Goal: Transaction & Acquisition: Purchase product/service

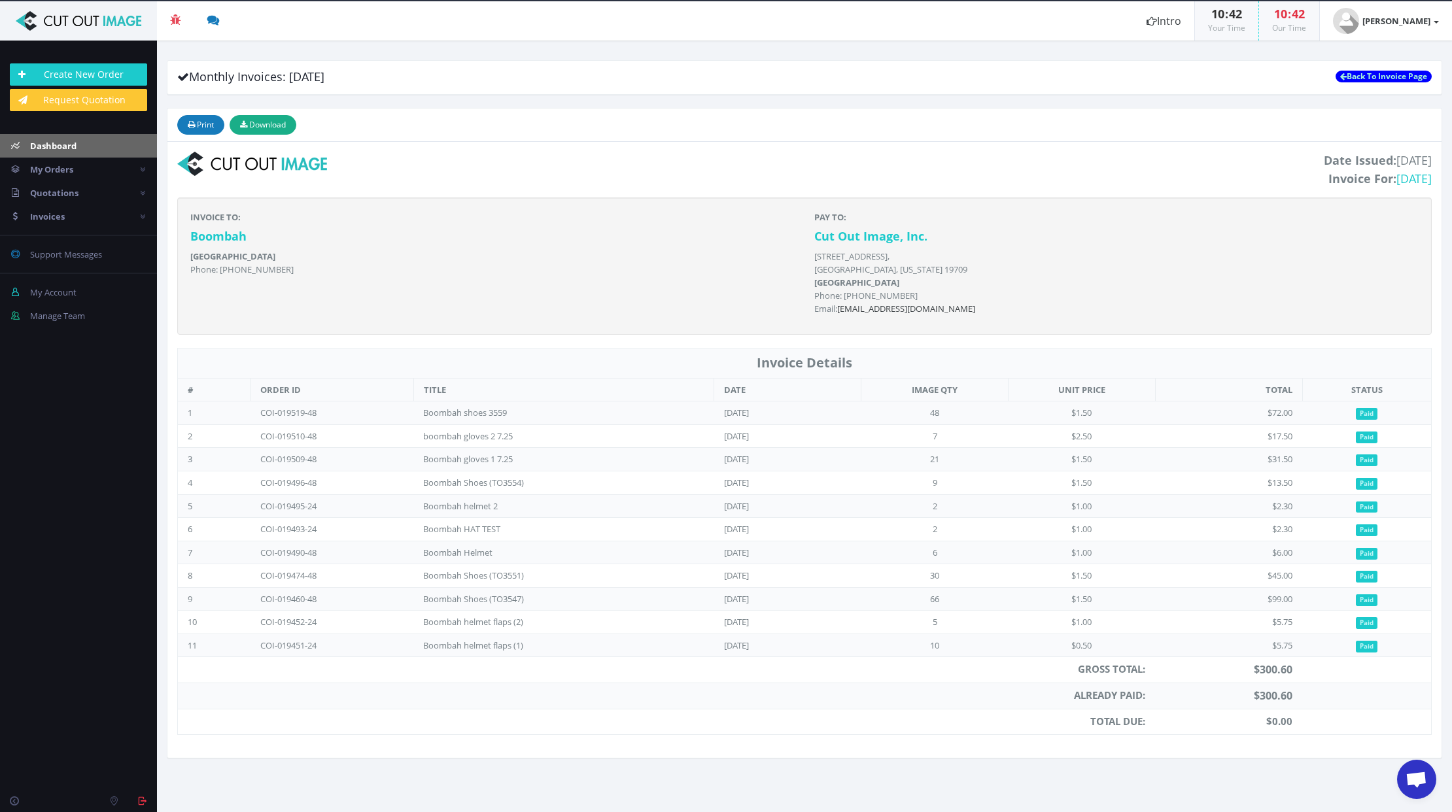
click at [64, 143] on span "Dashboard" at bounding box center [53, 146] width 46 height 12
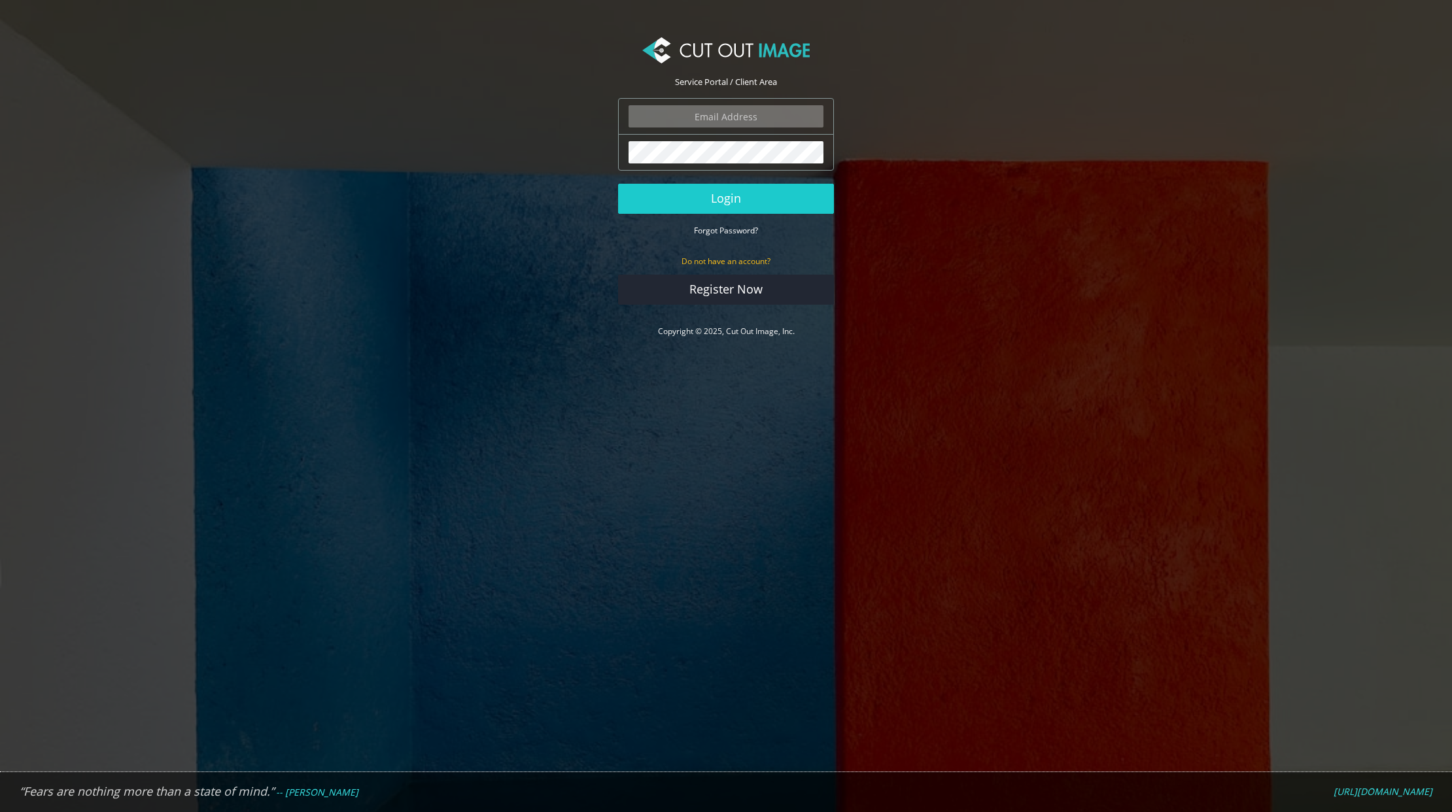
type input "[PERSON_NAME][EMAIL_ADDRESS][PERSON_NAME][DOMAIN_NAME]"
click at [742, 202] on button "Login" at bounding box center [726, 199] width 216 height 30
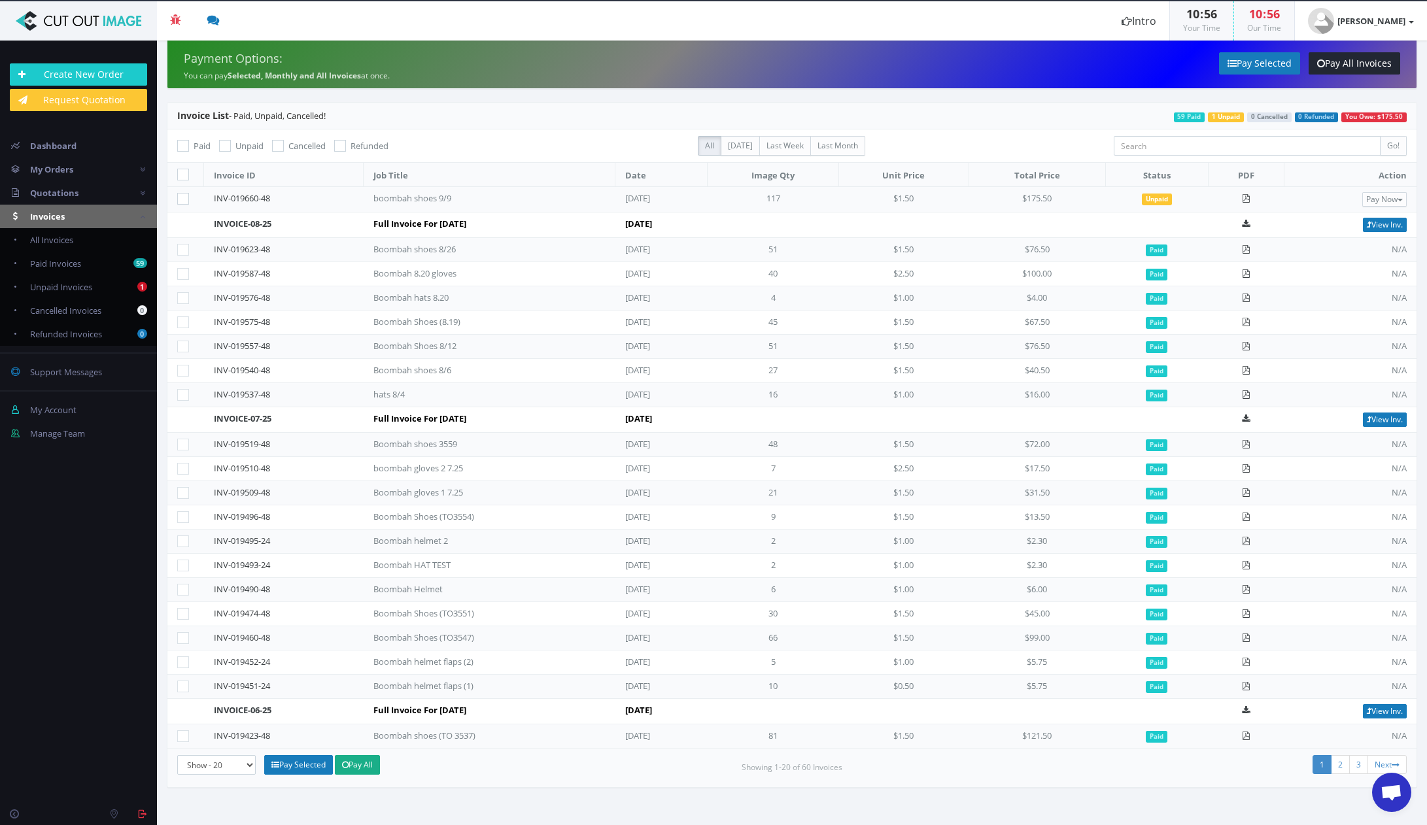
click at [224, 143] on icon at bounding box center [225, 146] width 12 height 12
click at [224, 143] on input "Unpaid" at bounding box center [226, 146] width 9 height 9
checkbox input "true"
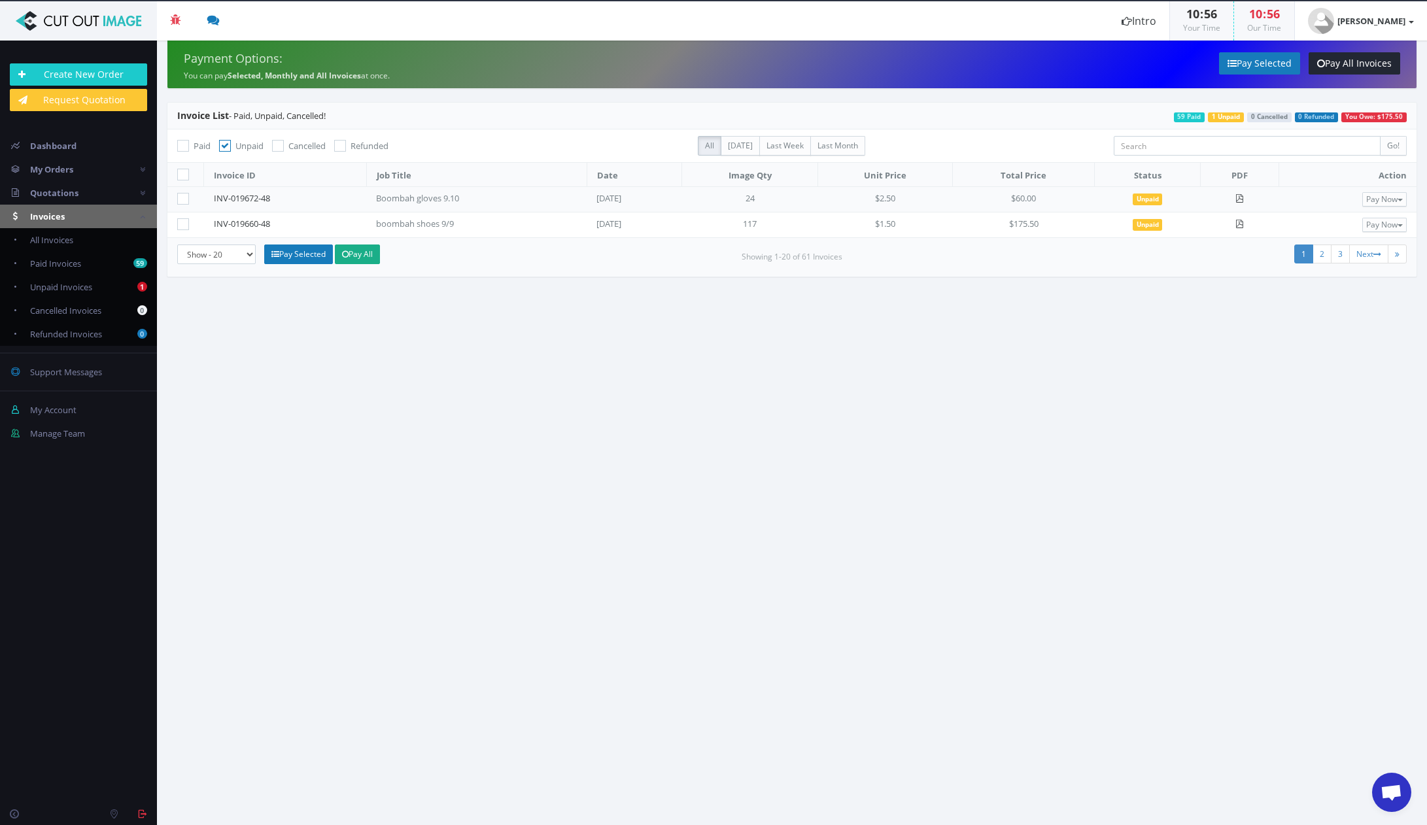
click at [182, 228] on icon at bounding box center [183, 224] width 12 height 12
click at [182, 228] on input"] "checkbox" at bounding box center [185, 224] width 9 height 9
checkbox input"] "true"
click at [1257, 64] on link "Pay Selected" at bounding box center [1259, 63] width 81 height 22
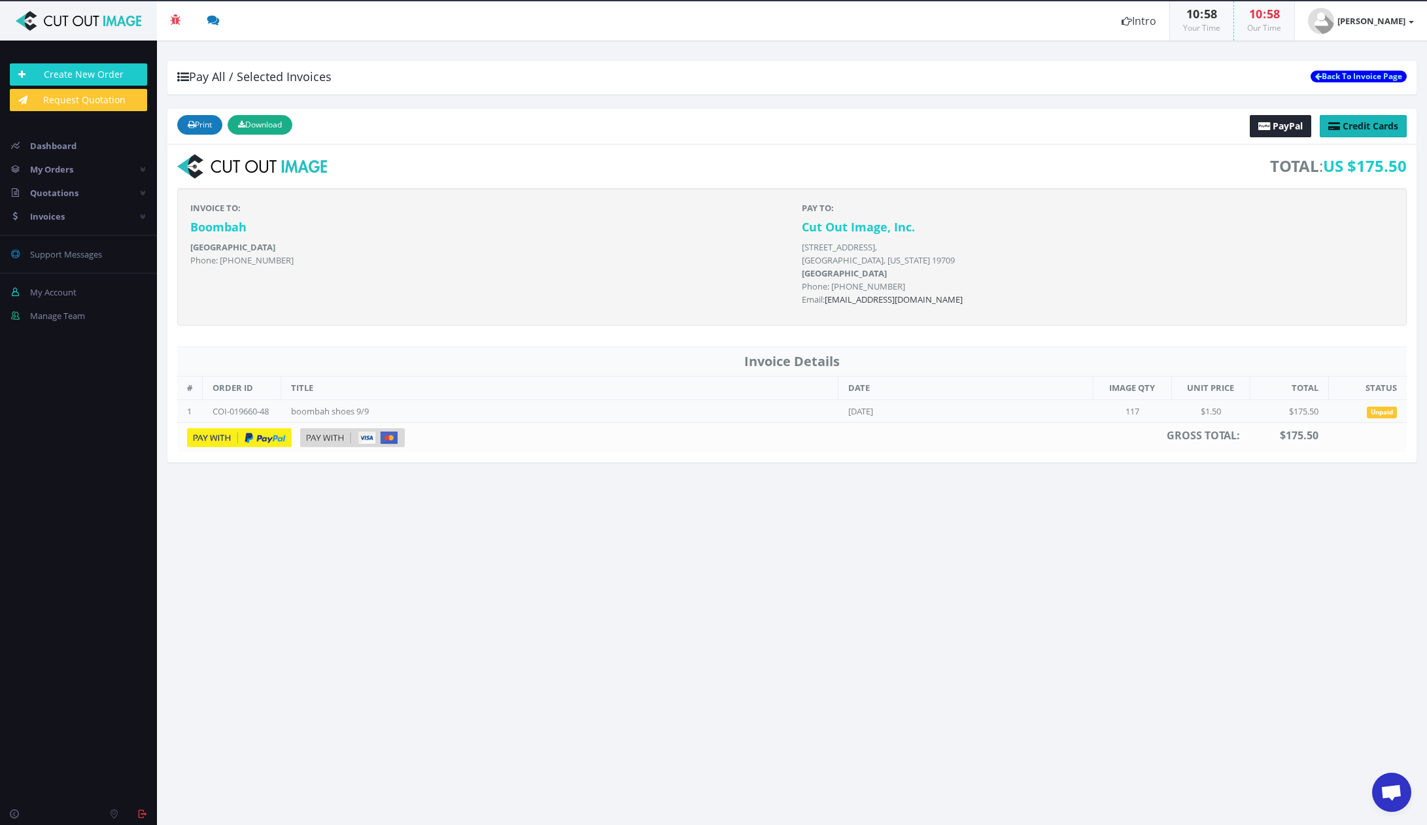
click at [1347, 128] on span "Credit Cards" at bounding box center [1371, 126] width 56 height 12
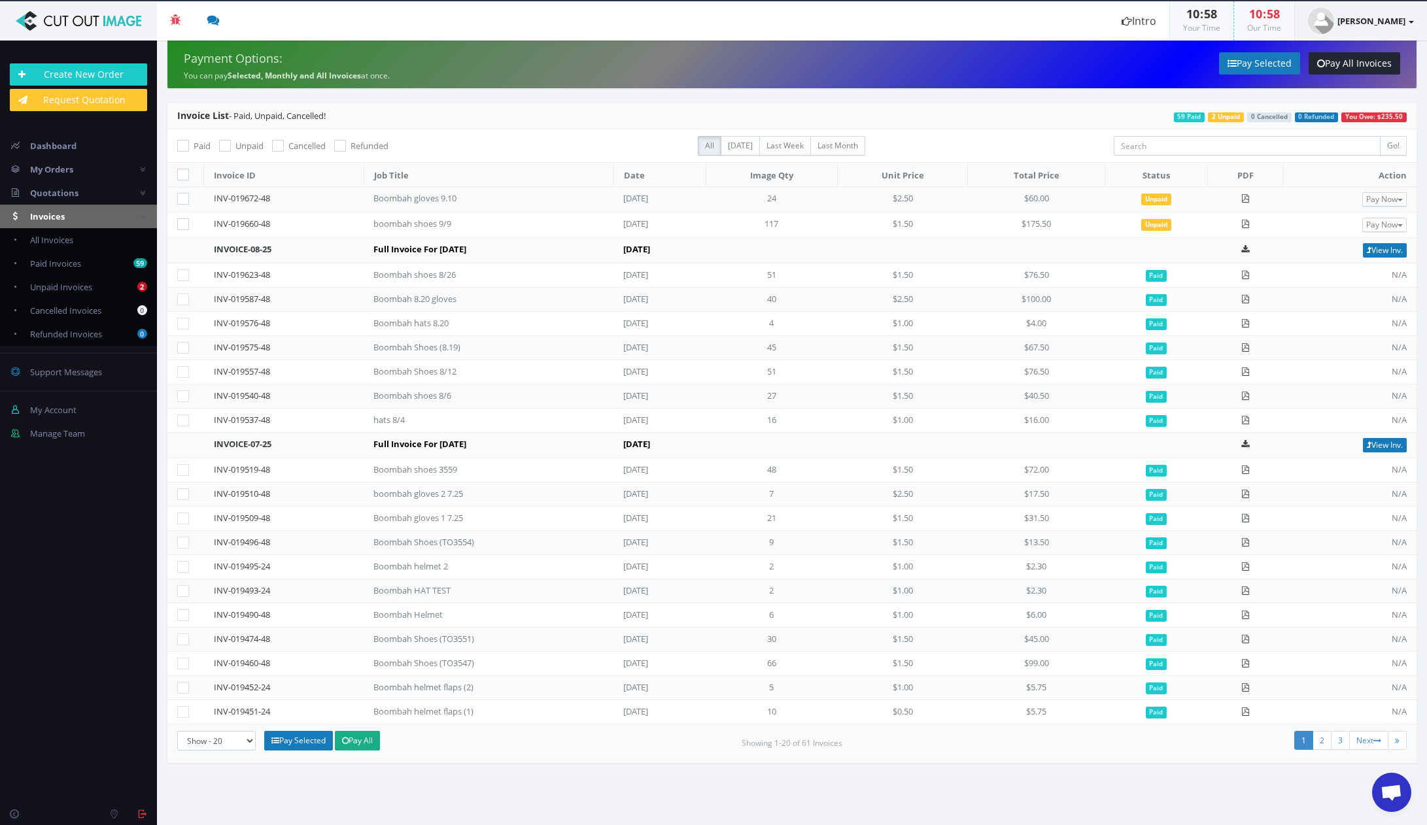
click at [1393, 22] on strong "[PERSON_NAME]" at bounding box center [1372, 21] width 68 height 12
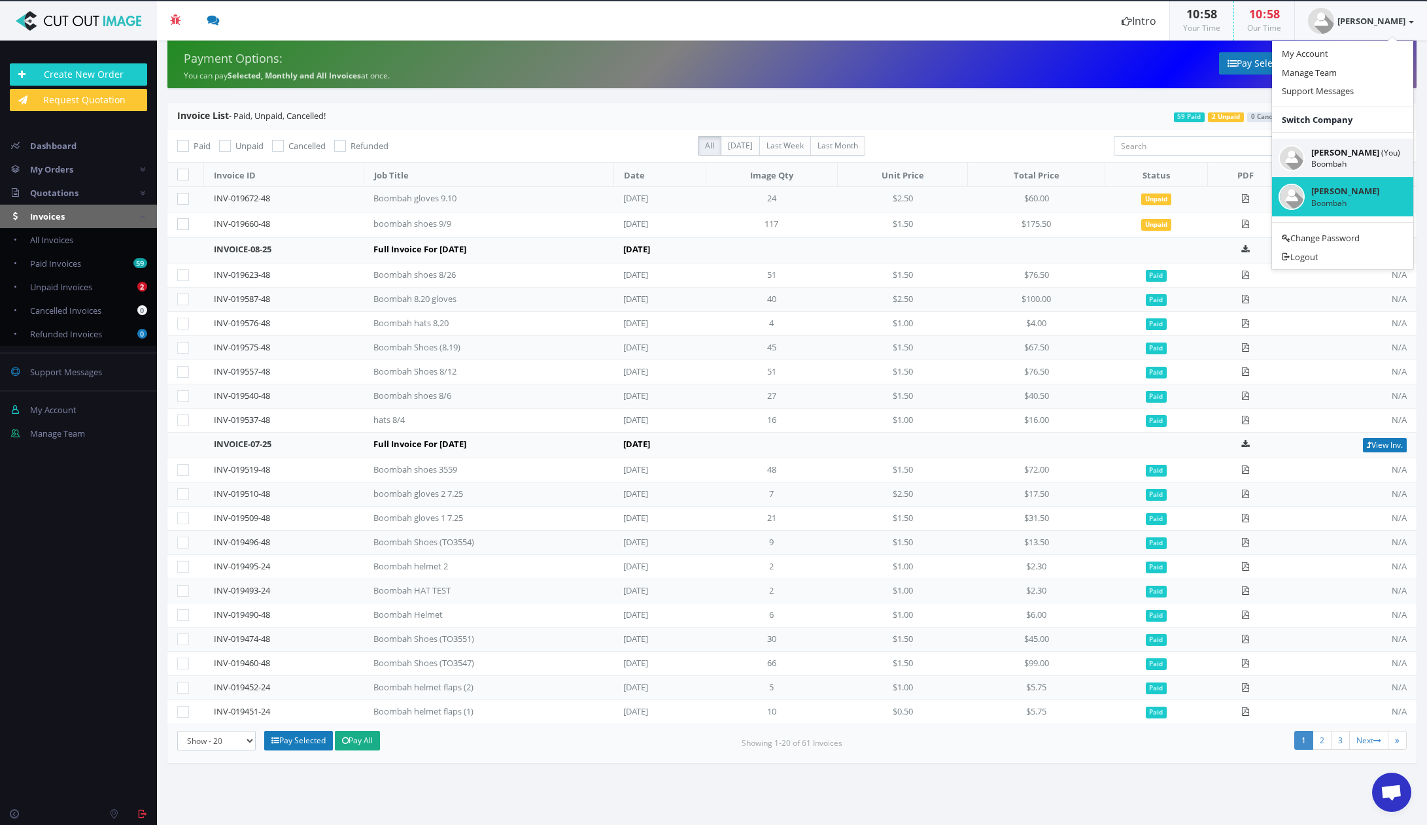
click at [1353, 158] on small "Boombah" at bounding box center [1355, 163] width 89 height 11
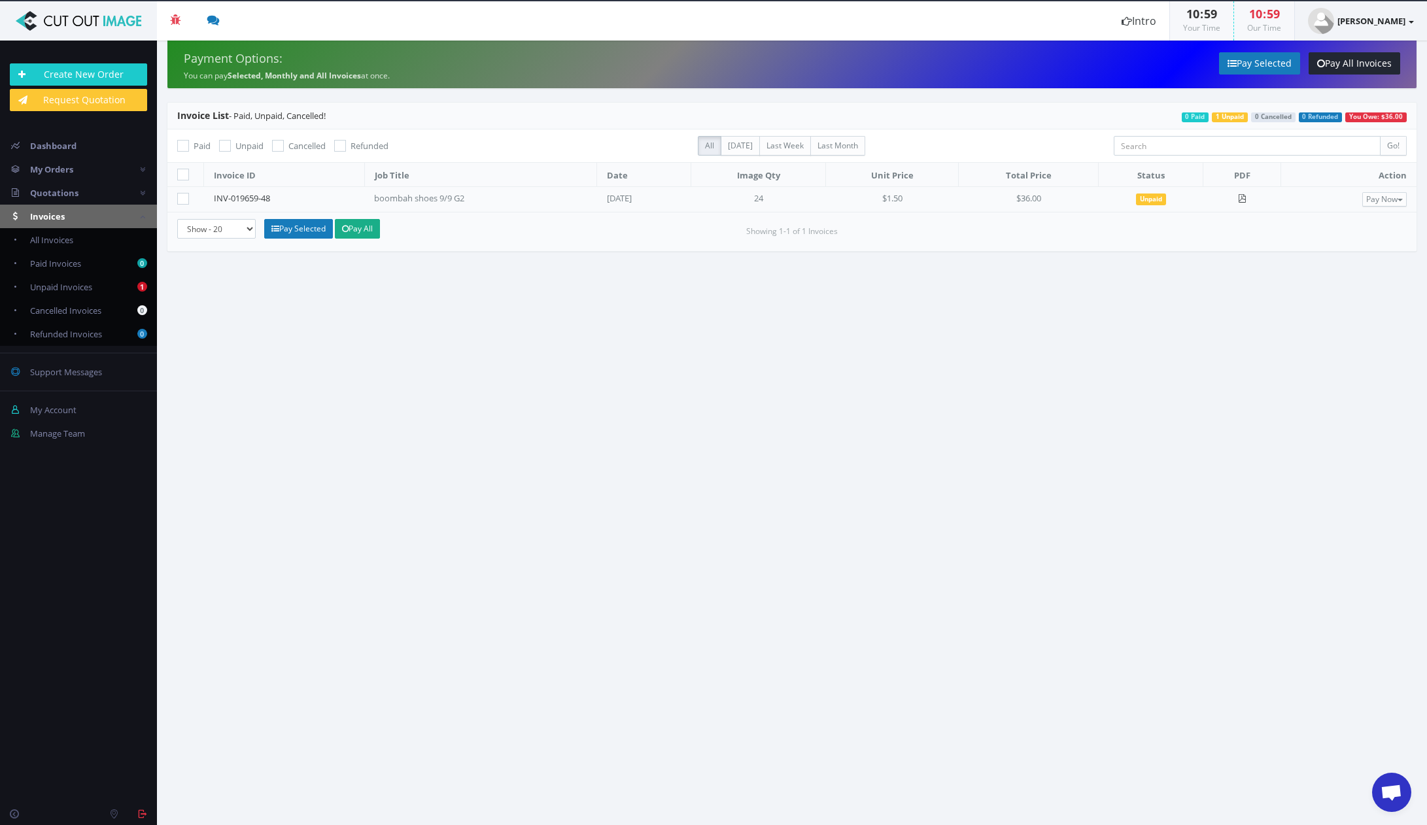
click at [1394, 20] on strong "[PERSON_NAME]" at bounding box center [1372, 21] width 68 height 12
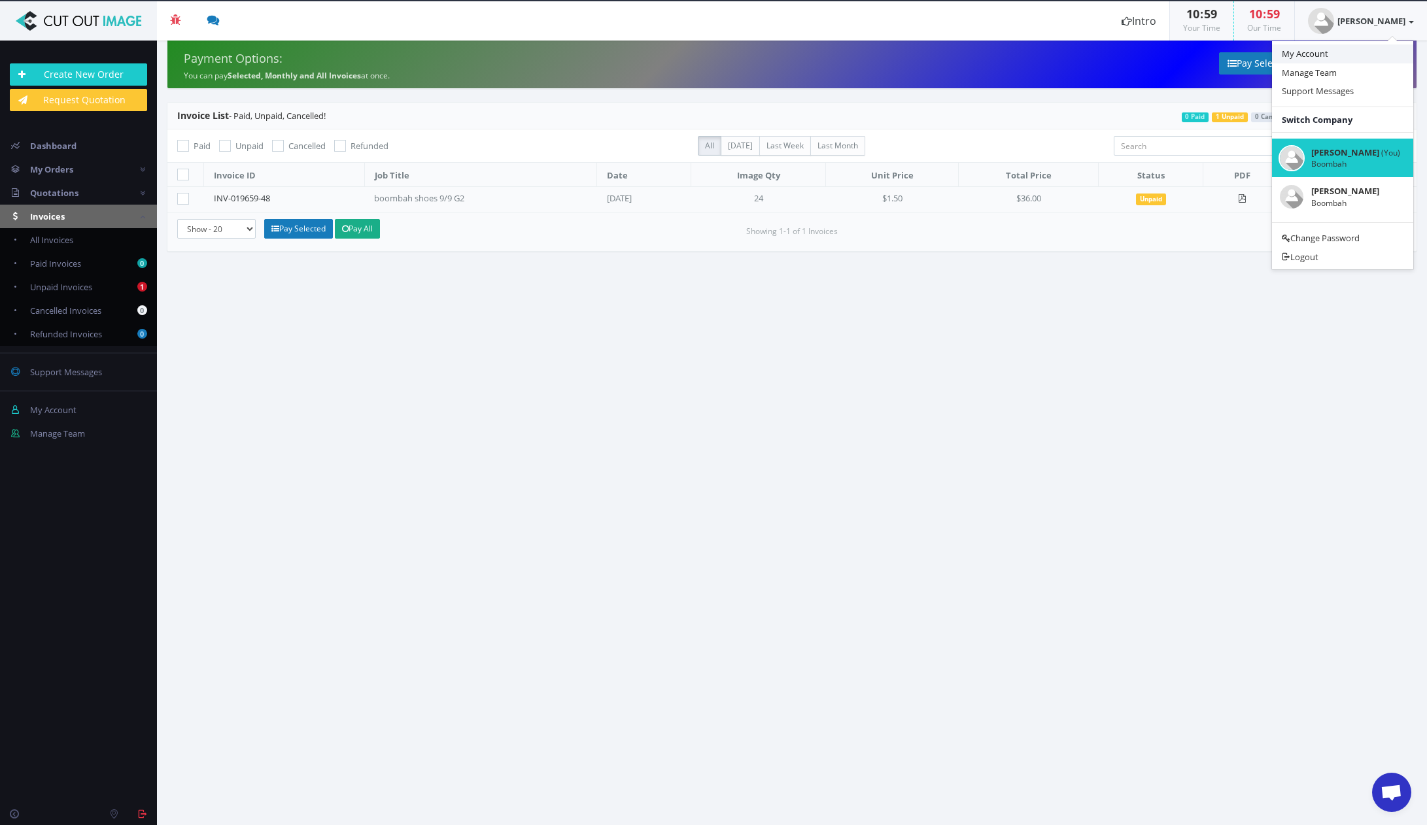
click at [1323, 52] on link "My Account" at bounding box center [1342, 53] width 141 height 19
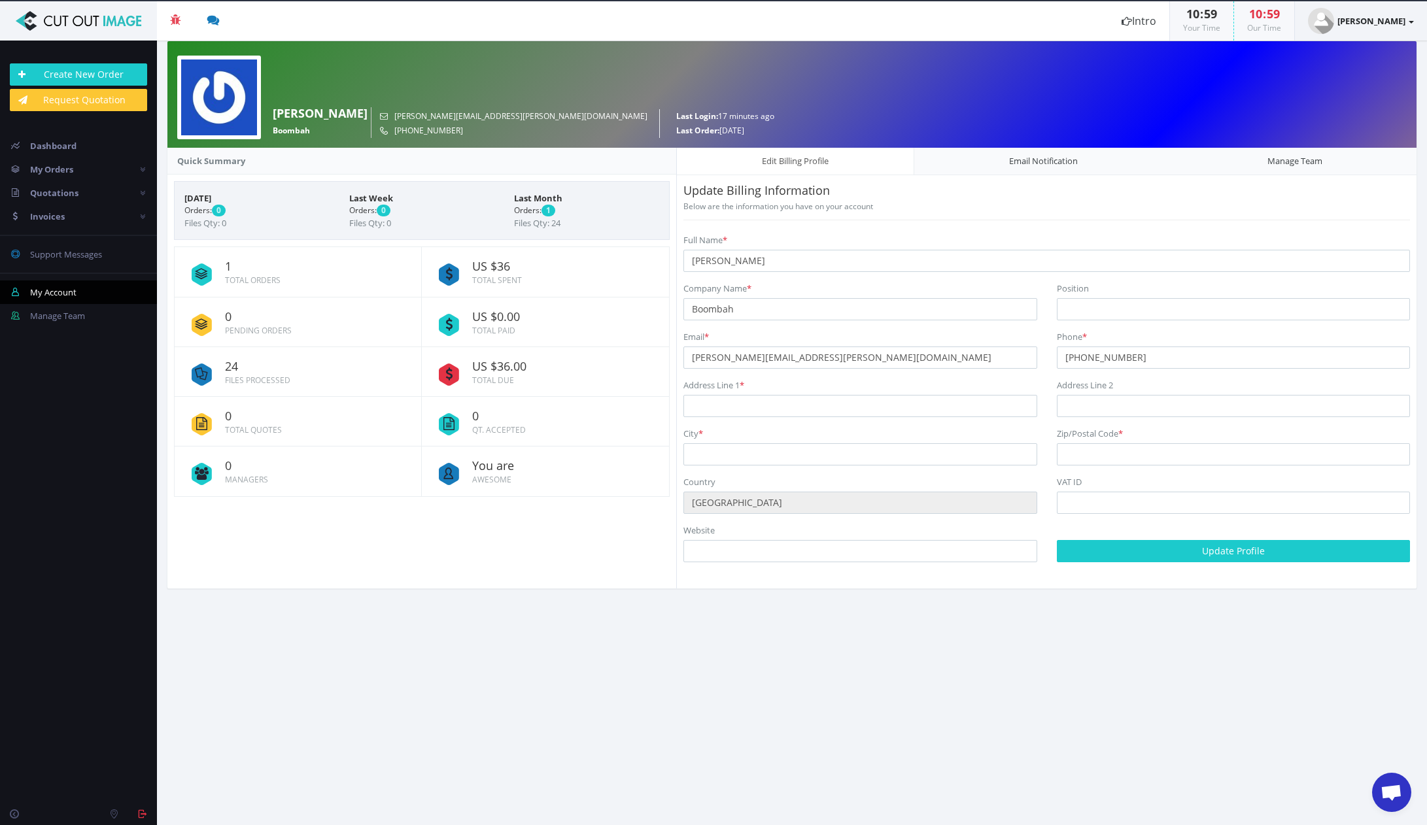
click at [1399, 22] on strong "[PERSON_NAME]" at bounding box center [1372, 21] width 68 height 12
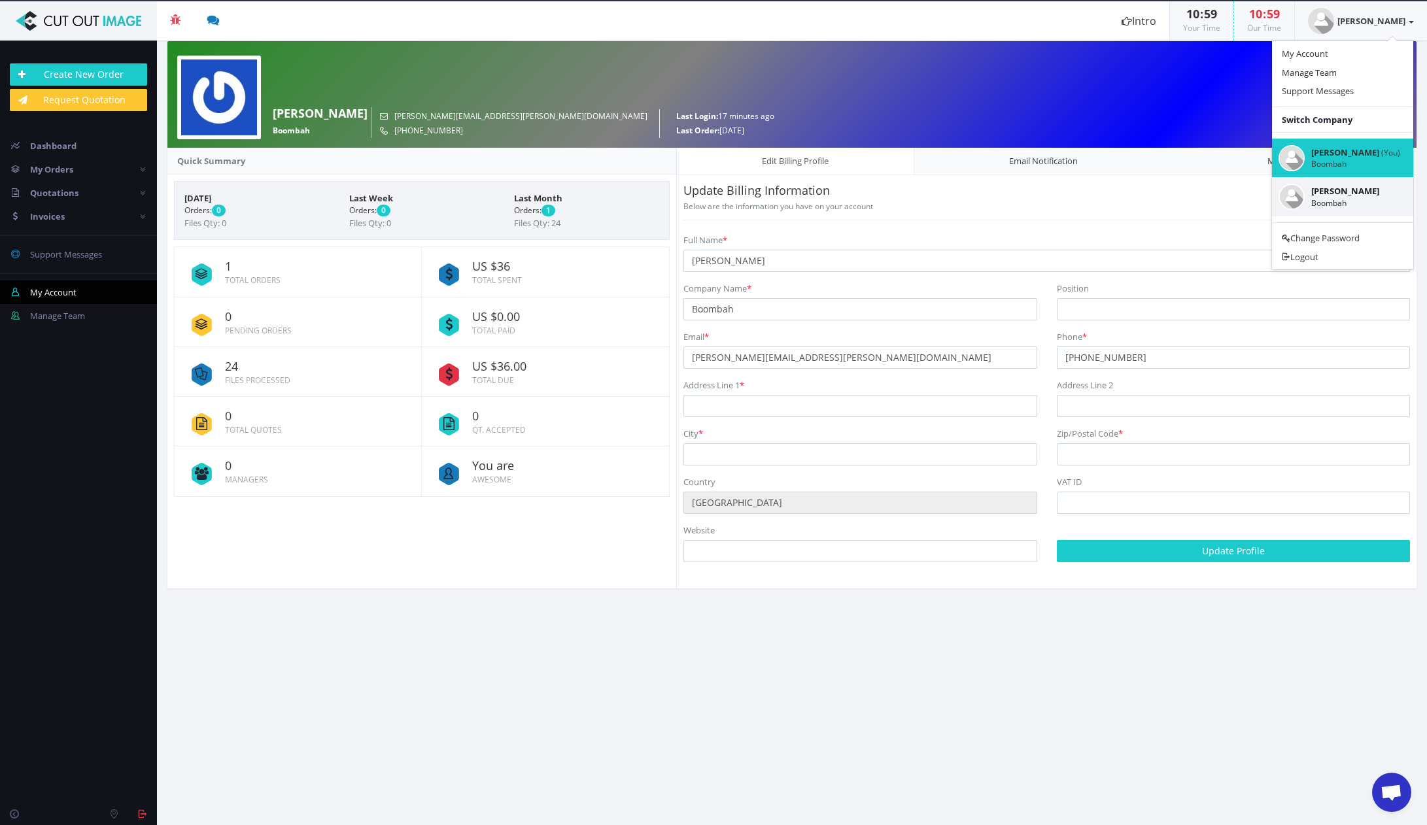
click at [1357, 200] on small "Boombah" at bounding box center [1355, 203] width 89 height 11
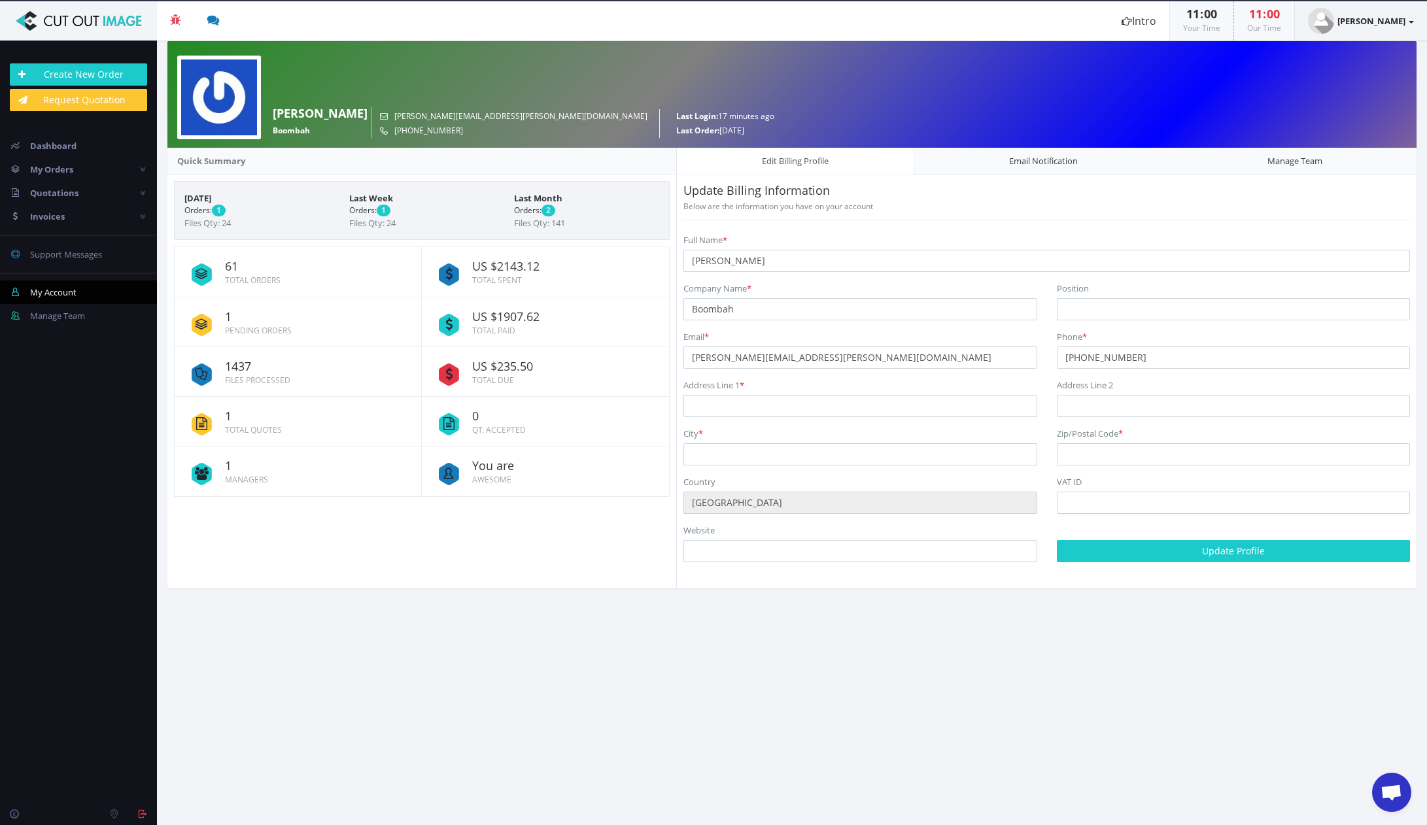
click at [1391, 19] on strong "[PERSON_NAME]" at bounding box center [1372, 21] width 68 height 12
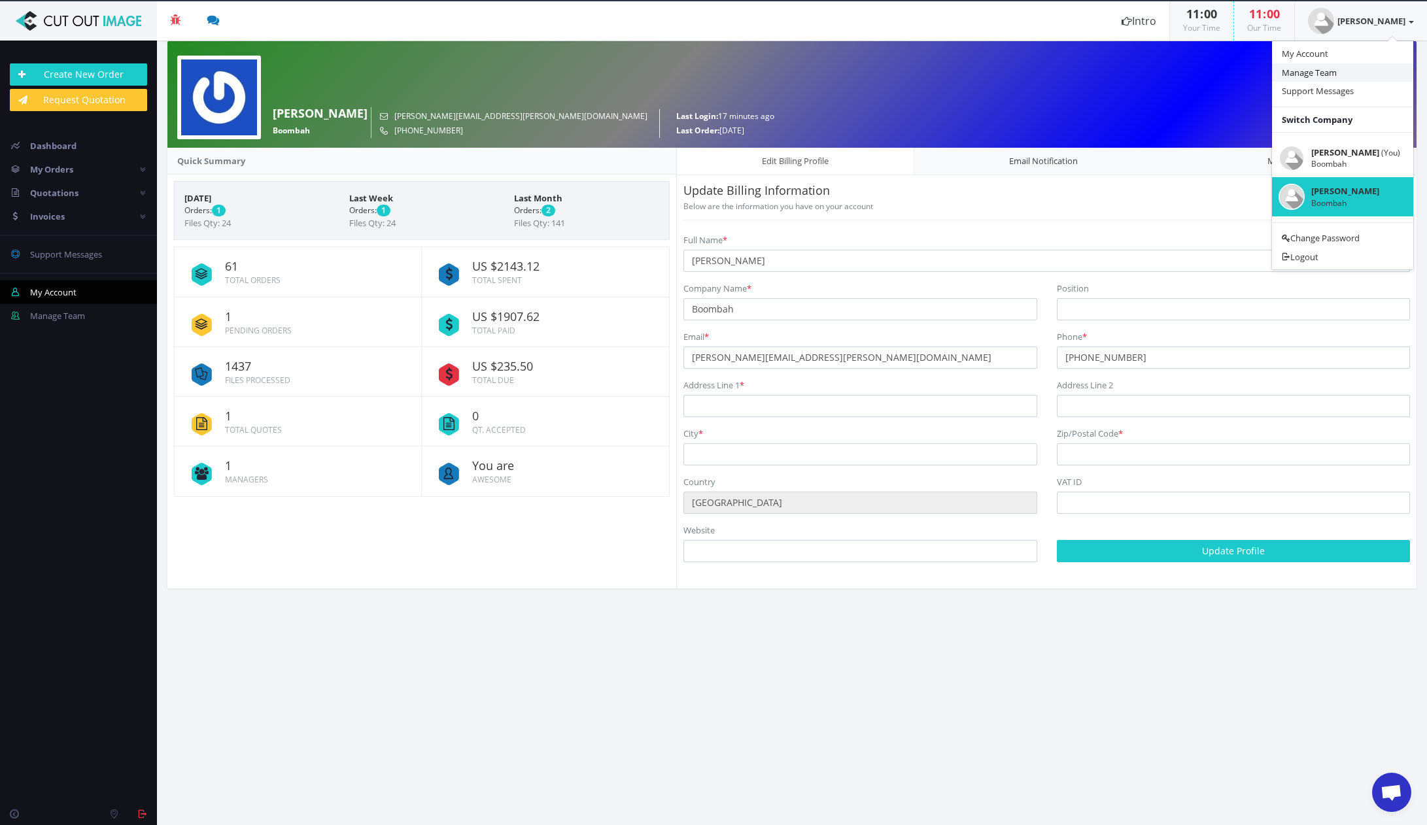
click at [1341, 71] on link "Manage Team" at bounding box center [1342, 72] width 141 height 19
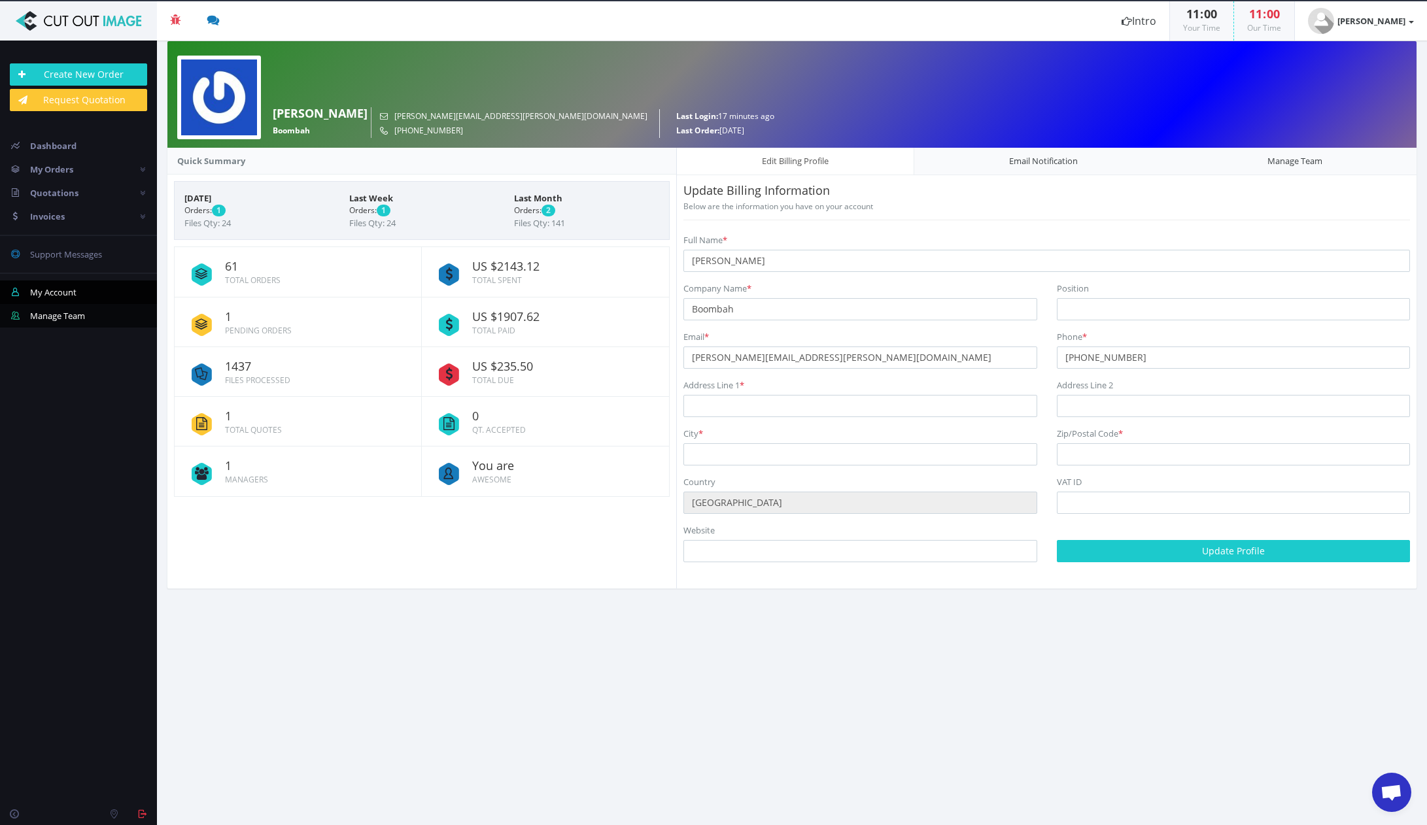
click at [46, 318] on span "Manage Team" at bounding box center [57, 316] width 55 height 12
click at [55, 319] on span "Manage Team" at bounding box center [57, 316] width 55 height 12
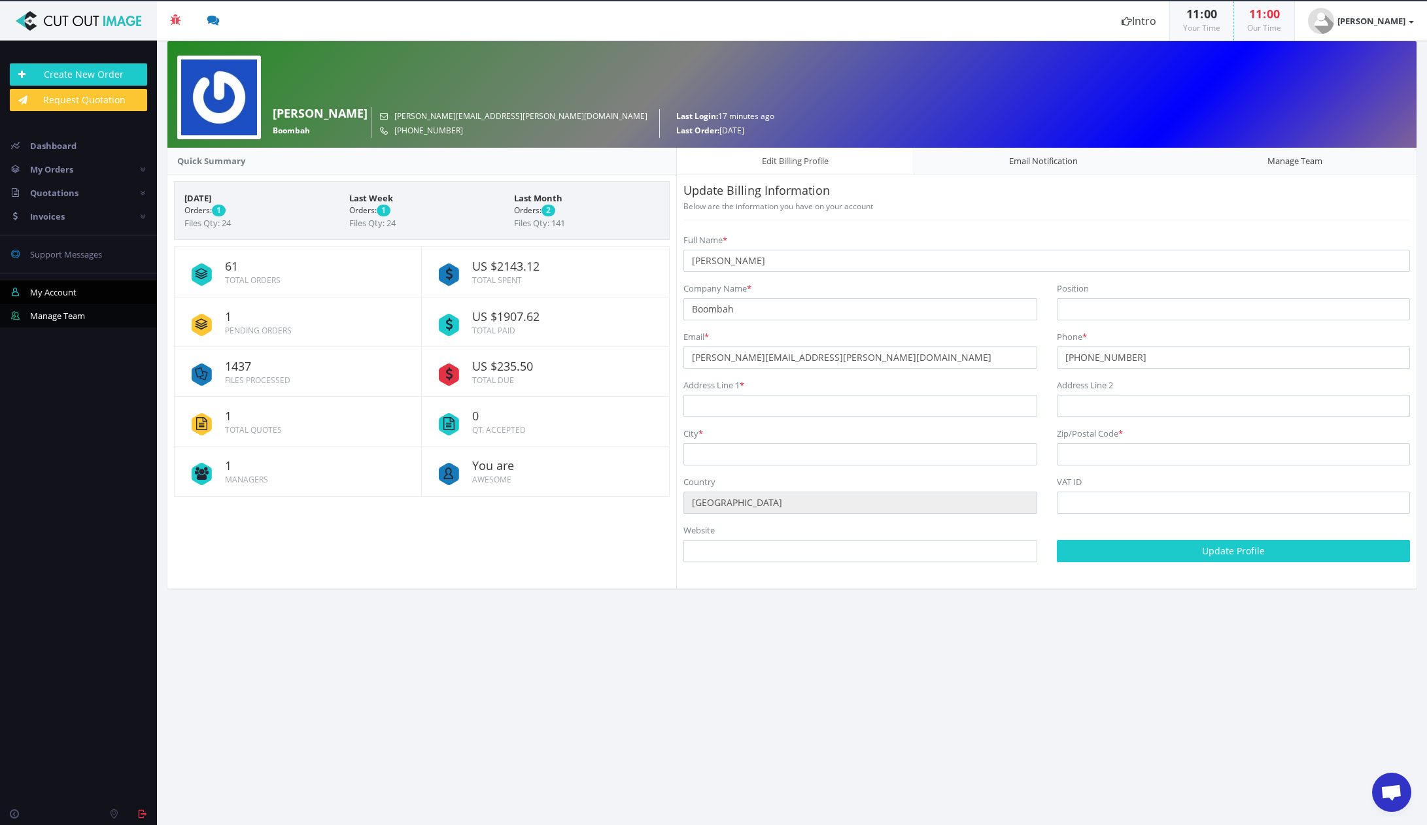
click at [55, 319] on span "Manage Team" at bounding box center [57, 316] width 55 height 12
click at [56, 317] on span "Manage Team" at bounding box center [57, 316] width 55 height 12
click at [1304, 158] on link "Manage Team" at bounding box center [1295, 161] width 245 height 28
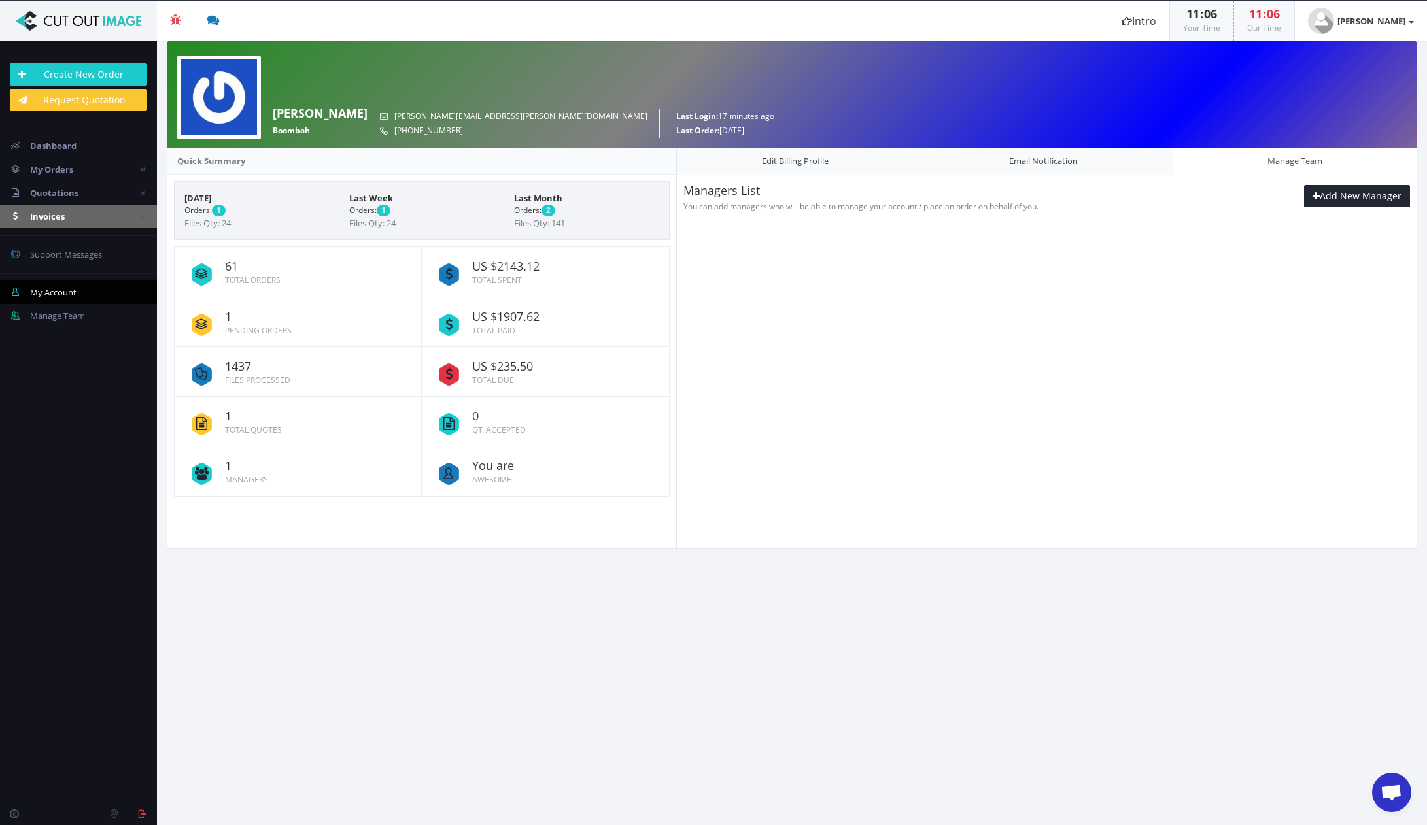
click at [69, 220] on link "Invoices" at bounding box center [78, 217] width 157 height 24
click at [76, 268] on span "Paid Invoices" at bounding box center [55, 264] width 51 height 12
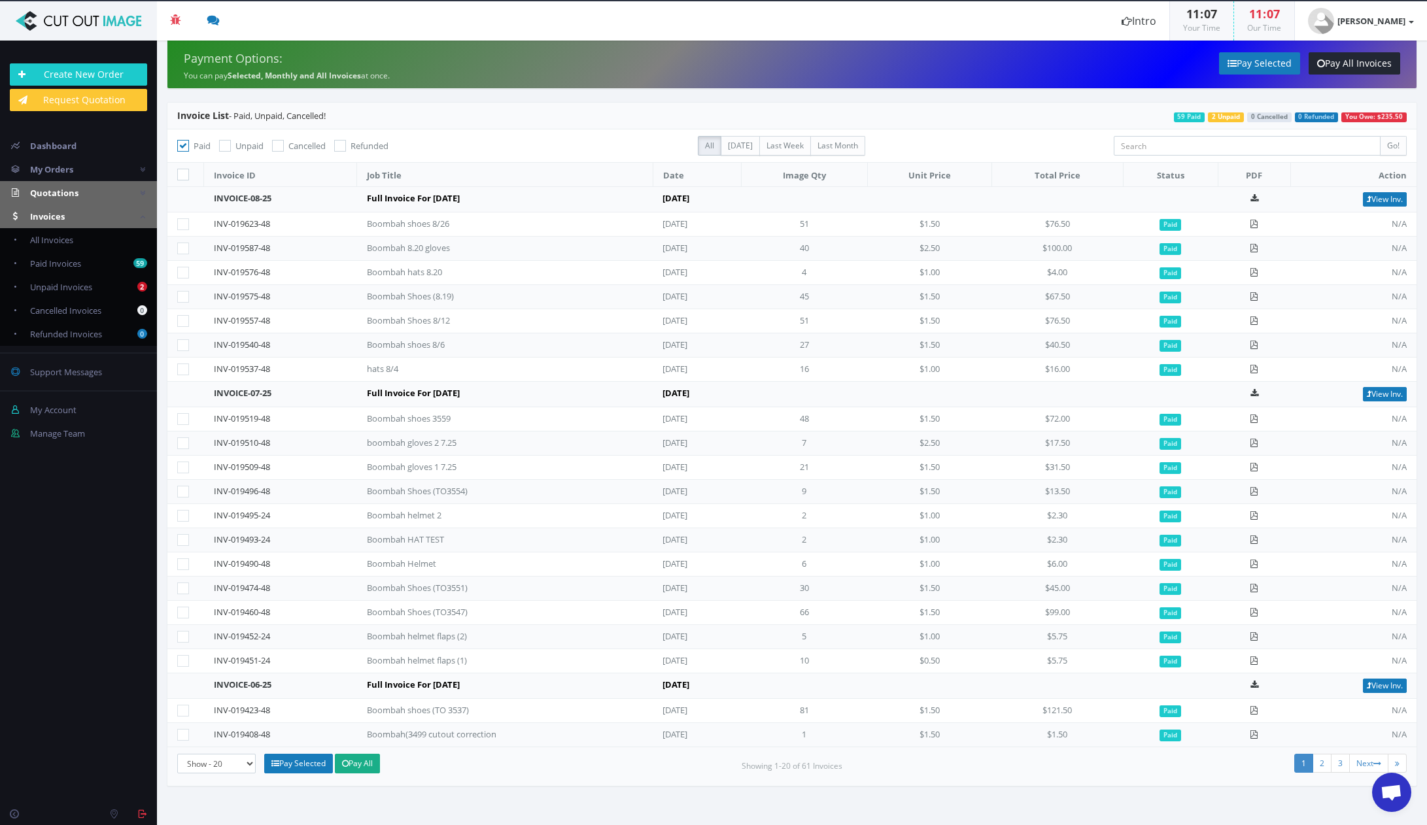
click at [146, 196] on link "Quotations" at bounding box center [78, 193] width 157 height 24
click at [87, 239] on span "Awaiting Review" at bounding box center [61, 240] width 63 height 12
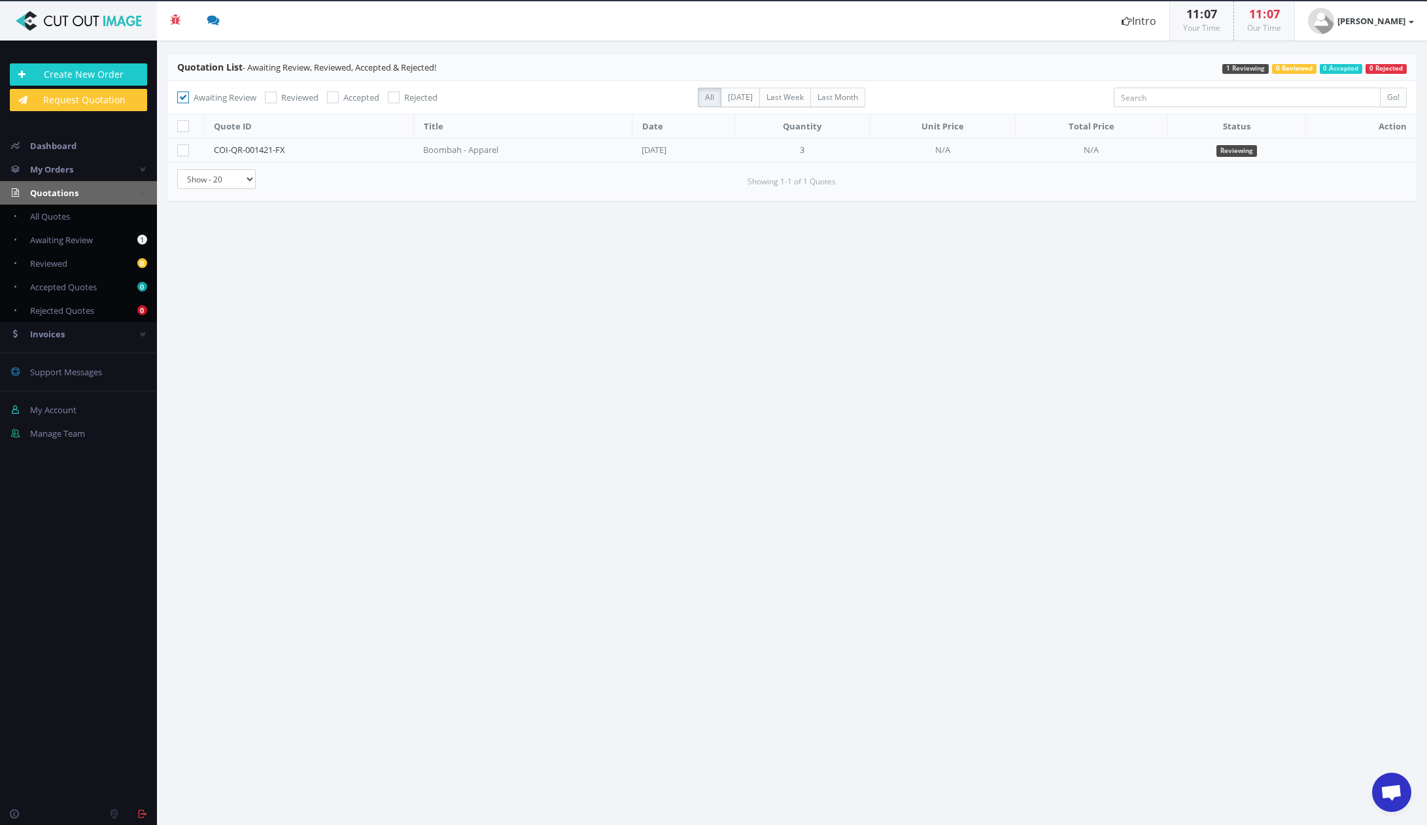
click at [492, 153] on div "Boombah - Apparel" at bounding box center [488, 150] width 131 height 12
click at [262, 152] on link "COI-QR-001421-FX" at bounding box center [249, 150] width 71 height 12
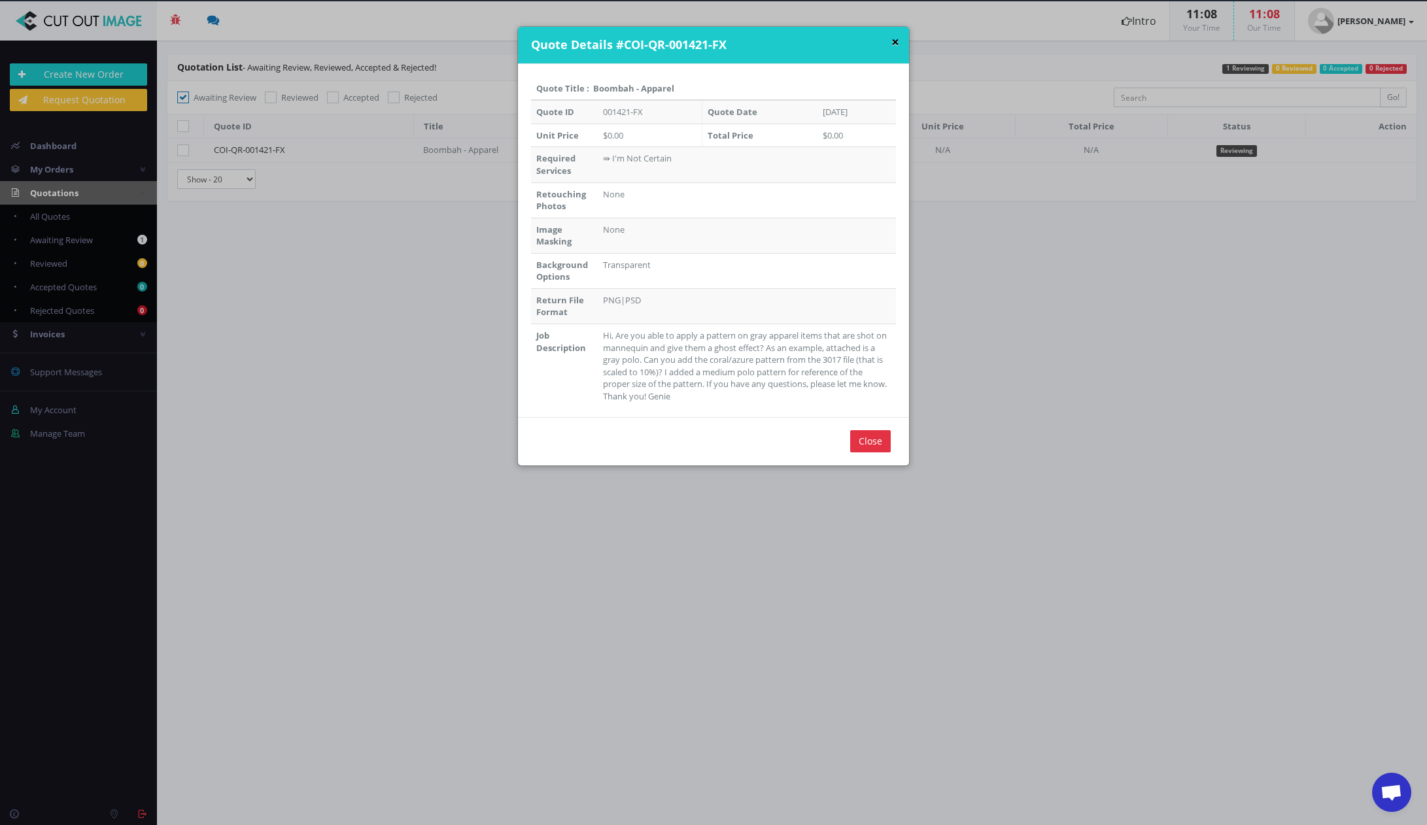
click at [892, 43] on button "×" at bounding box center [896, 42] width 8 height 14
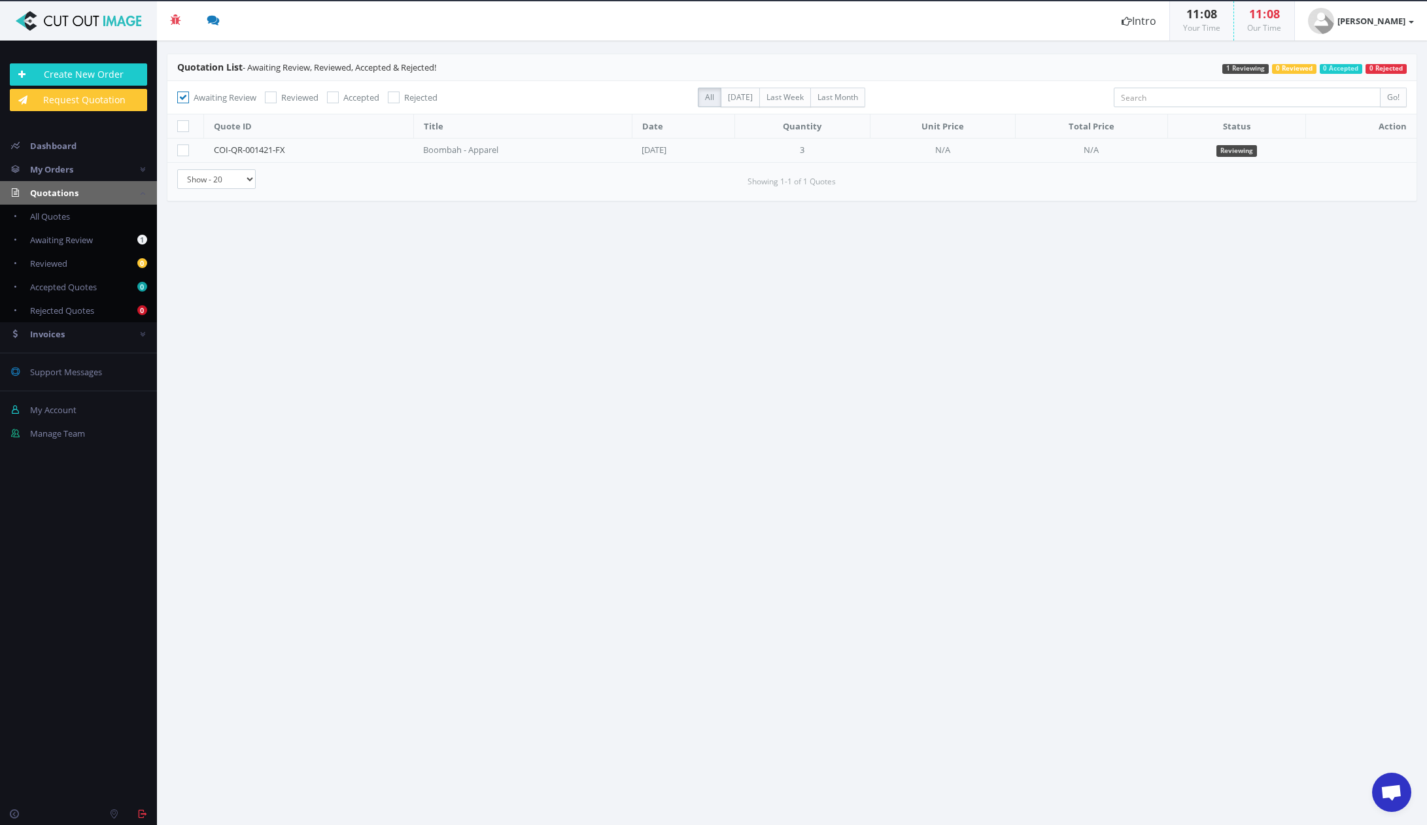
click at [139, 335] on link "Invoices" at bounding box center [78, 334] width 157 height 24
click at [60, 258] on span "Paid Invoices" at bounding box center [55, 264] width 51 height 12
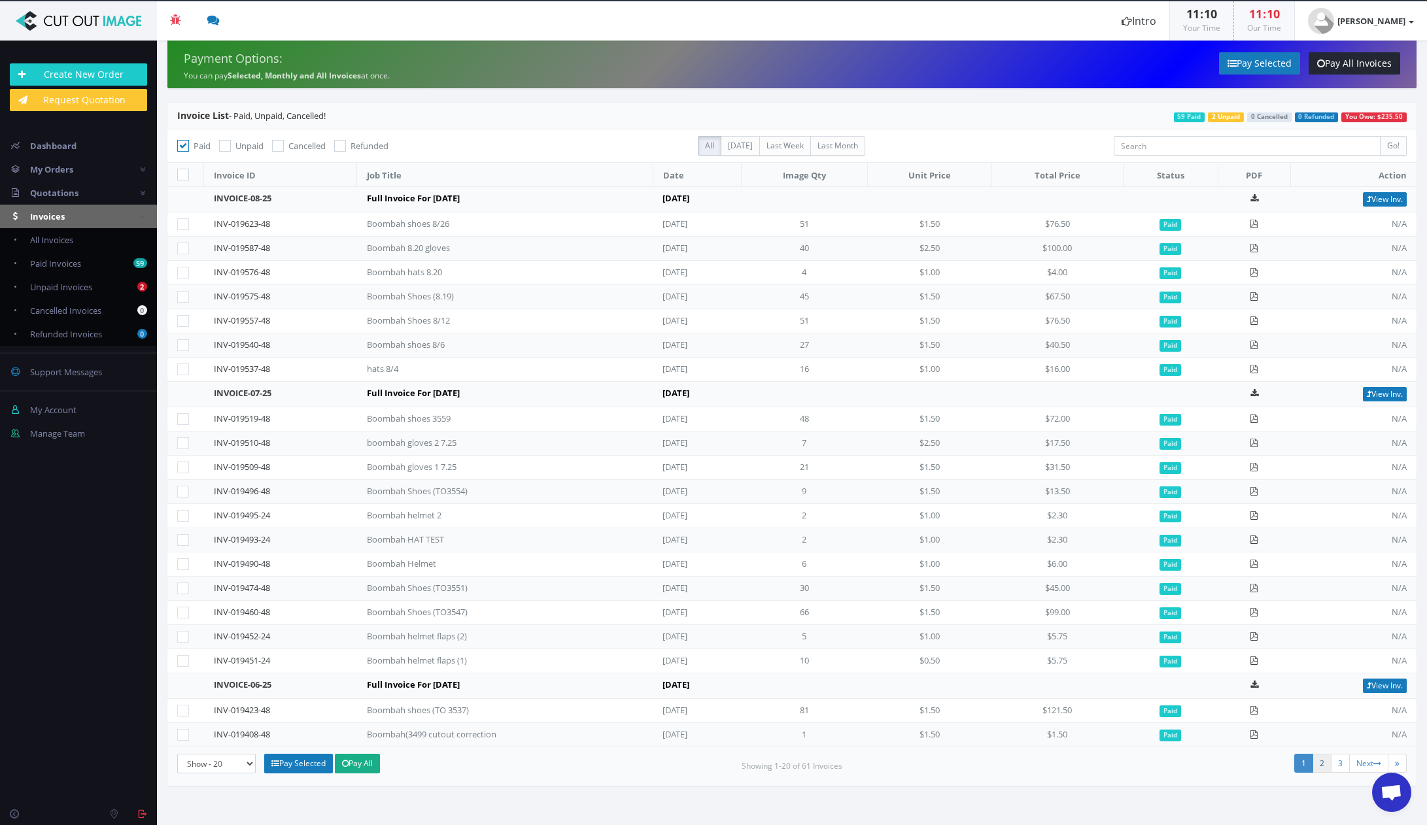
click at [1322, 765] on link "2" at bounding box center [1322, 763] width 19 height 19
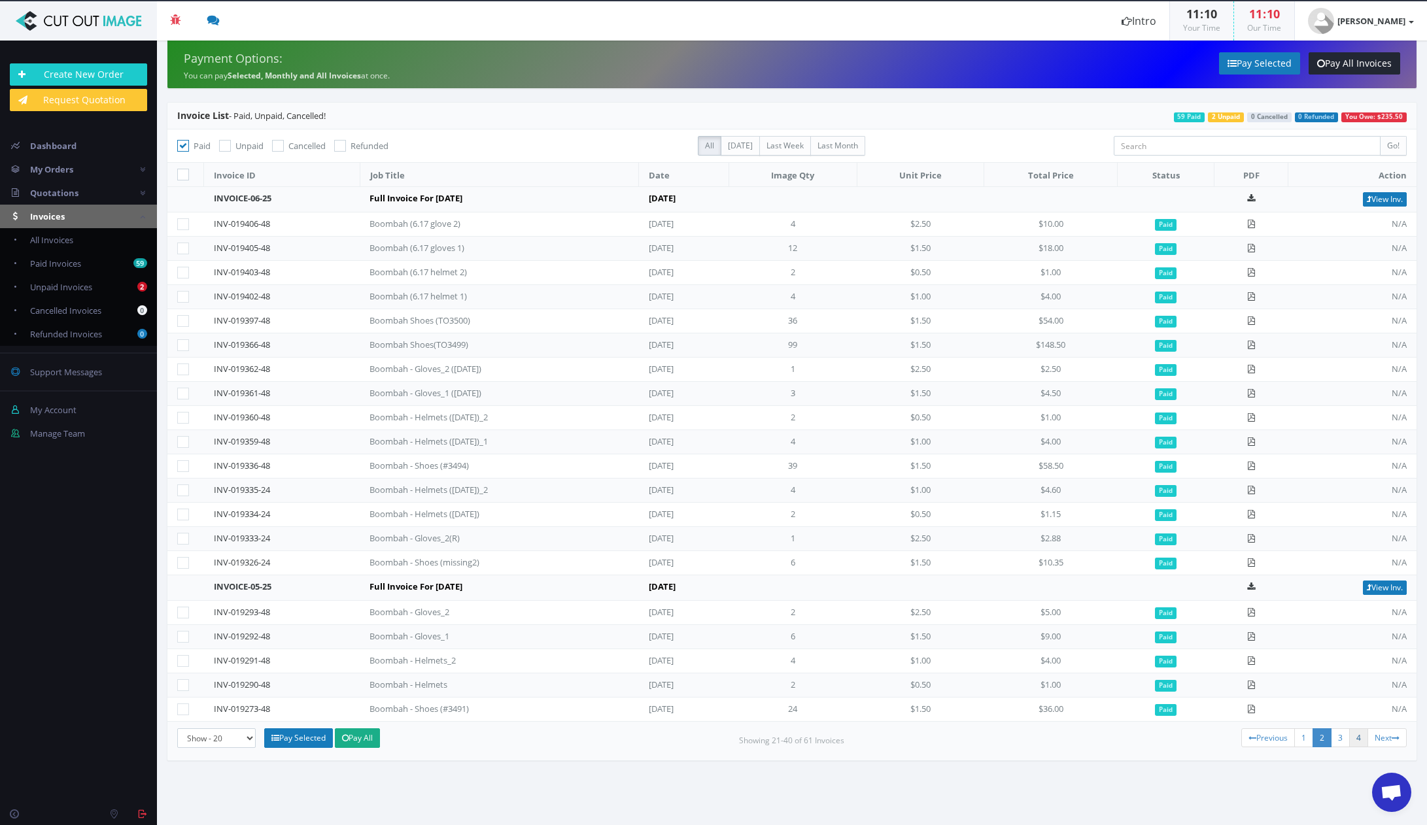
click at [1355, 740] on link "4" at bounding box center [1358, 738] width 19 height 19
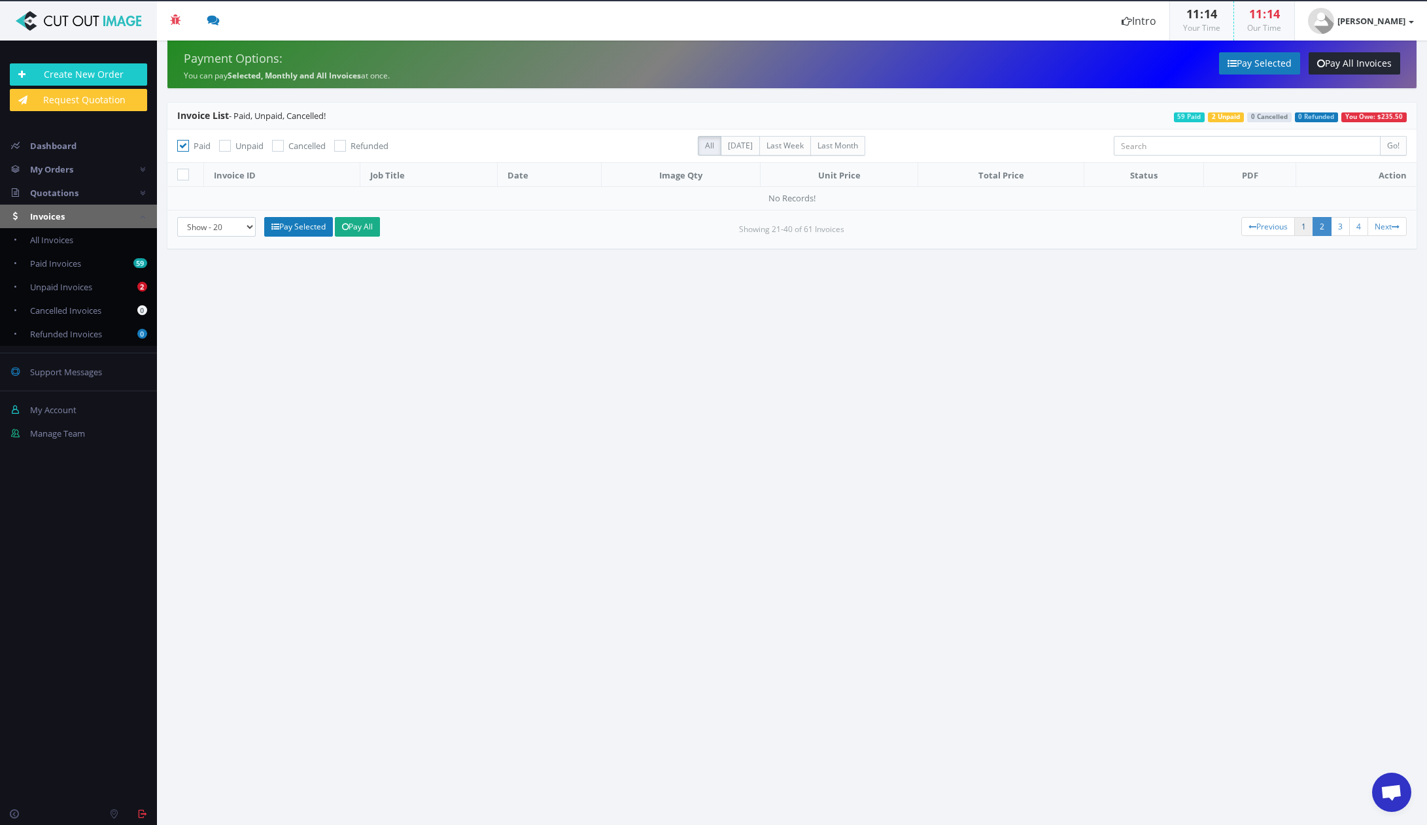
click at [1306, 229] on link "1" at bounding box center [1303, 226] width 19 height 19
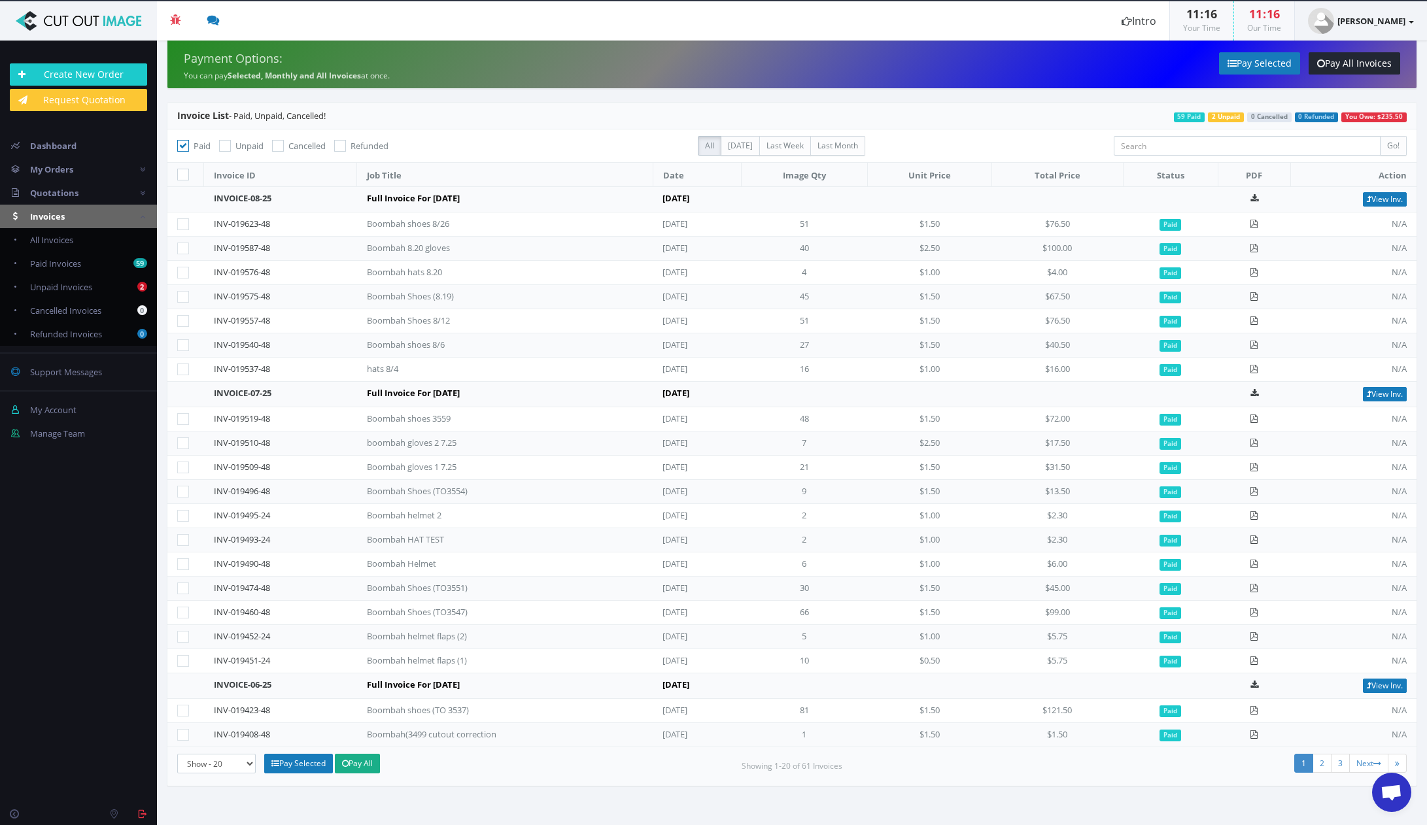
click at [1344, 12] on link "[PERSON_NAME]" at bounding box center [1361, 20] width 132 height 39
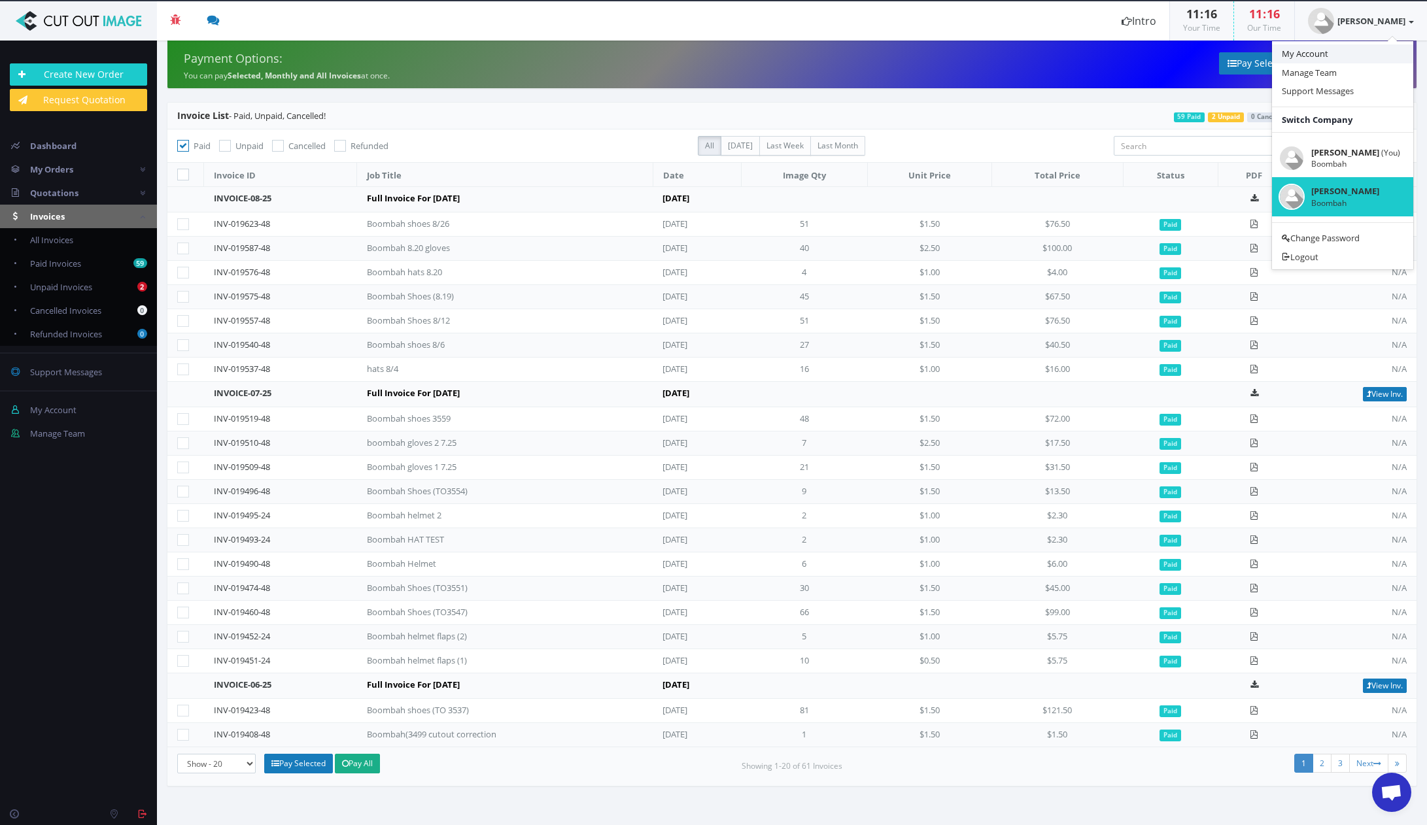
click at [1336, 56] on link "My Account" at bounding box center [1342, 53] width 141 height 19
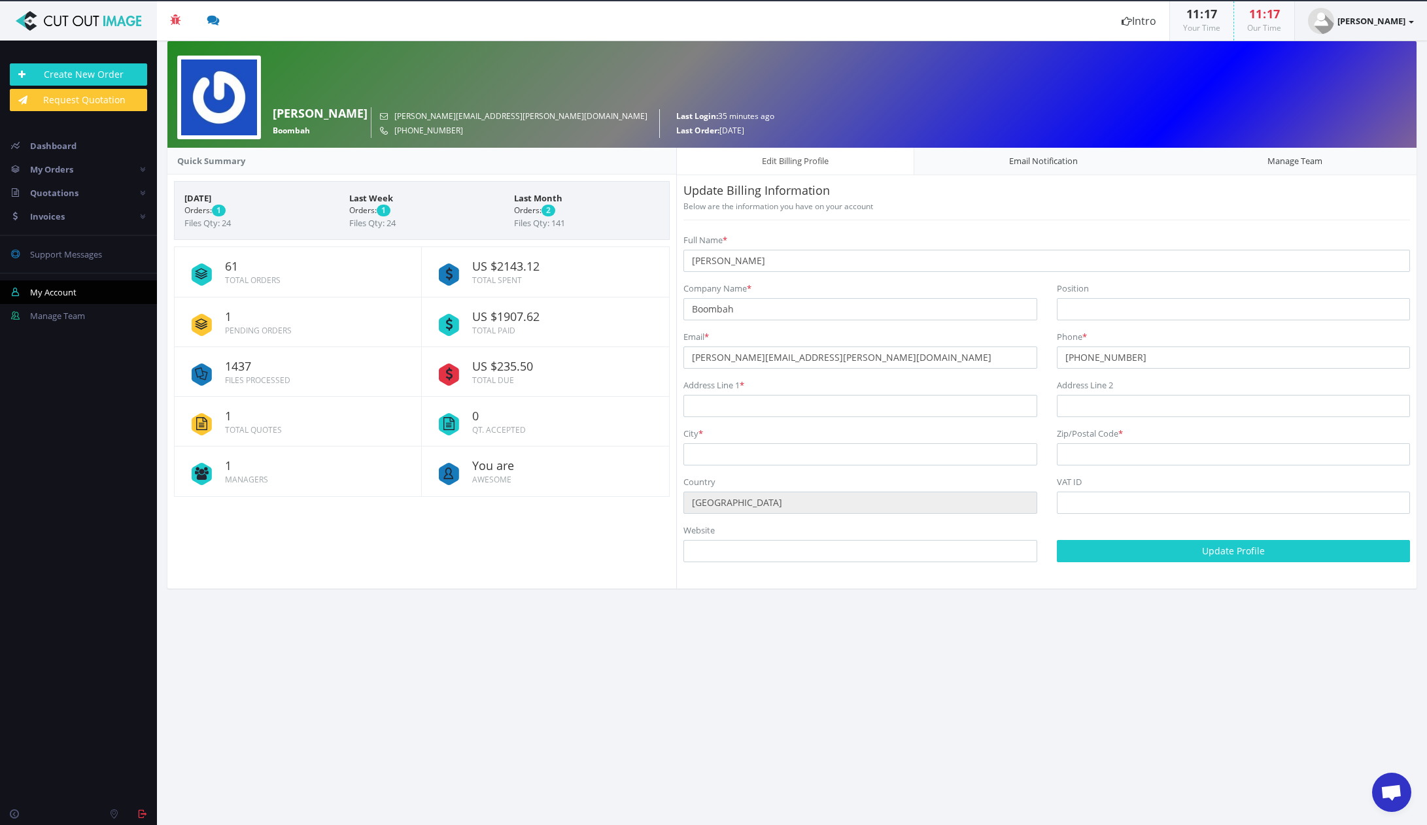
click at [1405, 20] on link "[PERSON_NAME]" at bounding box center [1361, 20] width 132 height 39
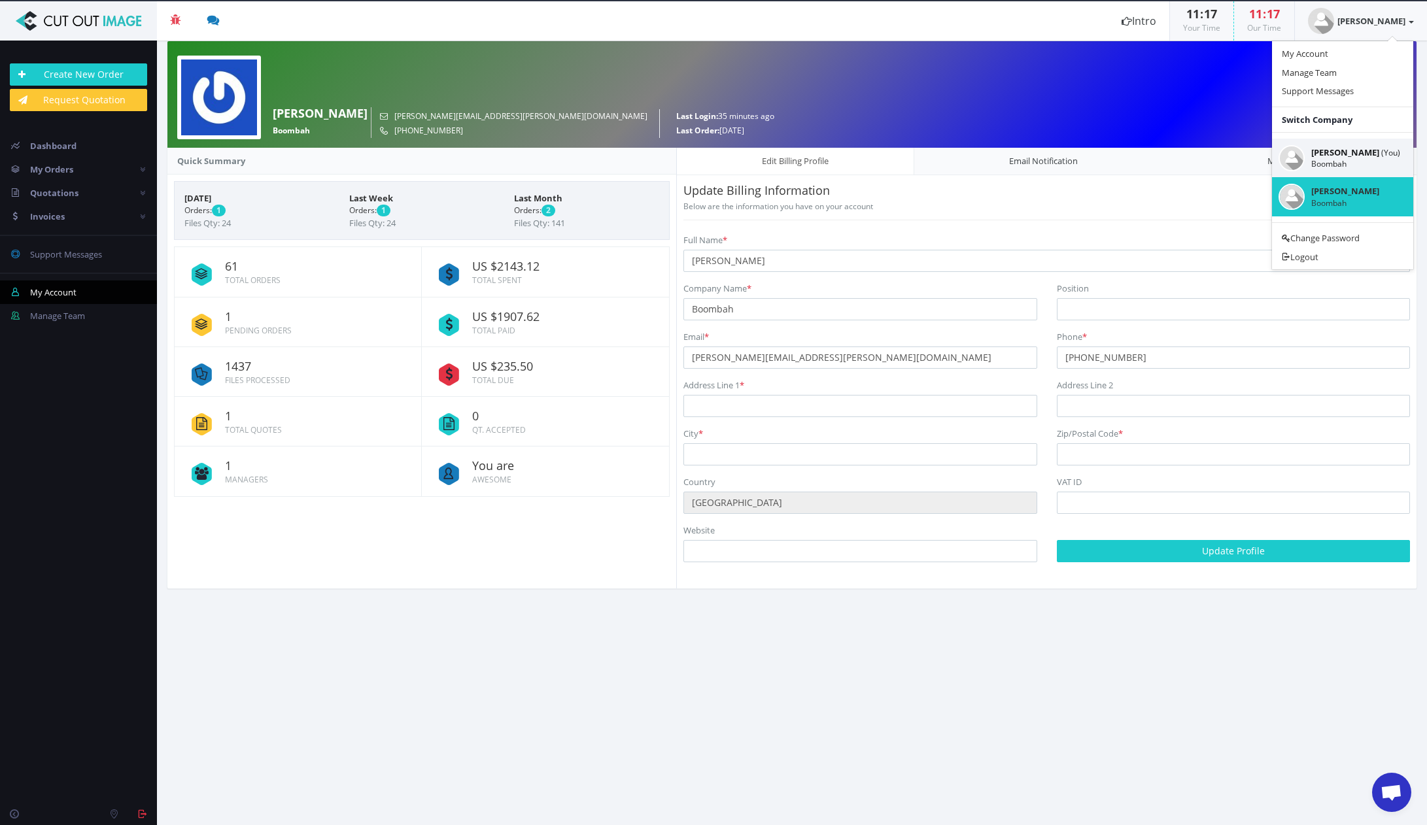
click at [1357, 160] on small "Boombah" at bounding box center [1355, 163] width 89 height 11
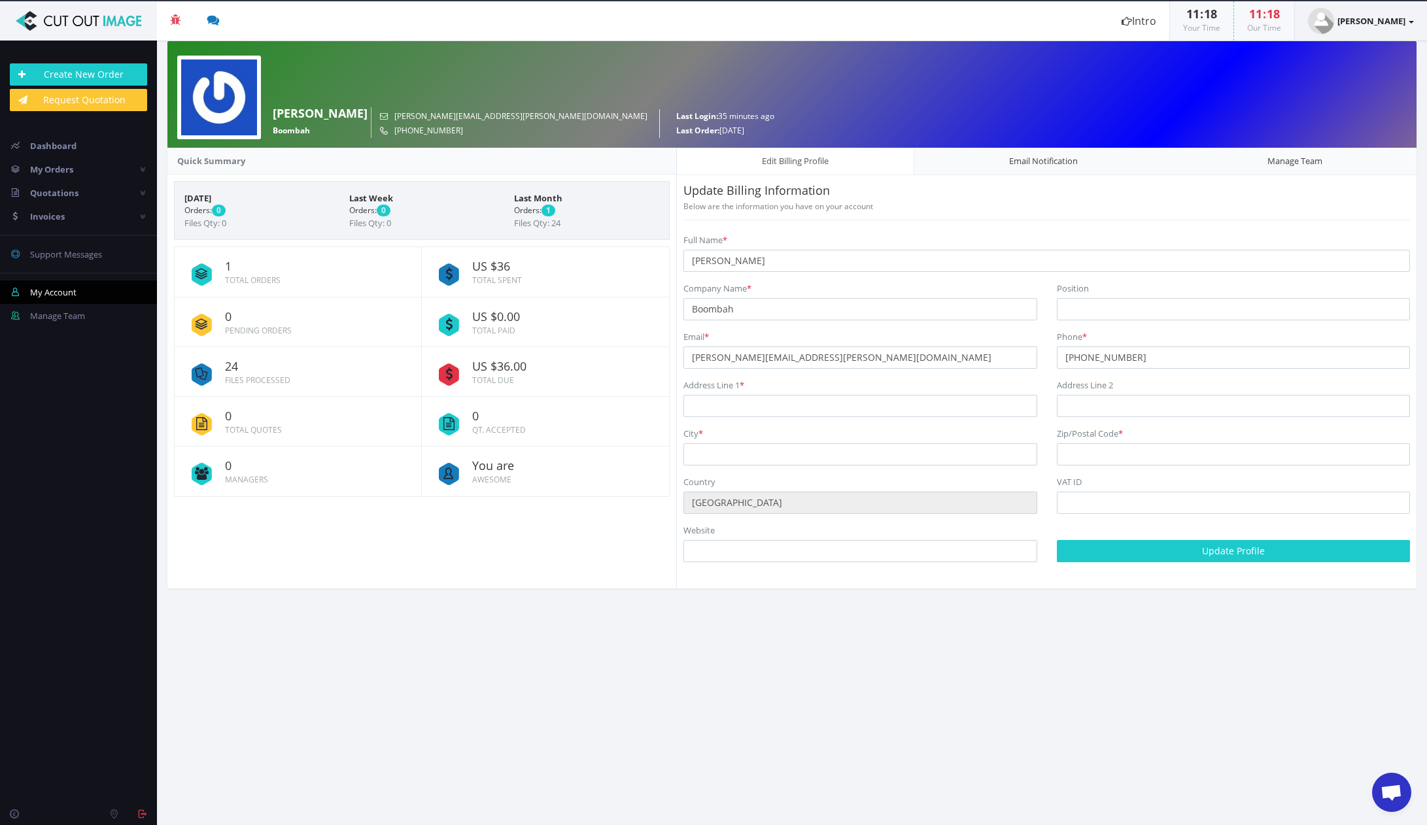
click at [1372, 23] on strong "[PERSON_NAME]" at bounding box center [1372, 21] width 68 height 12
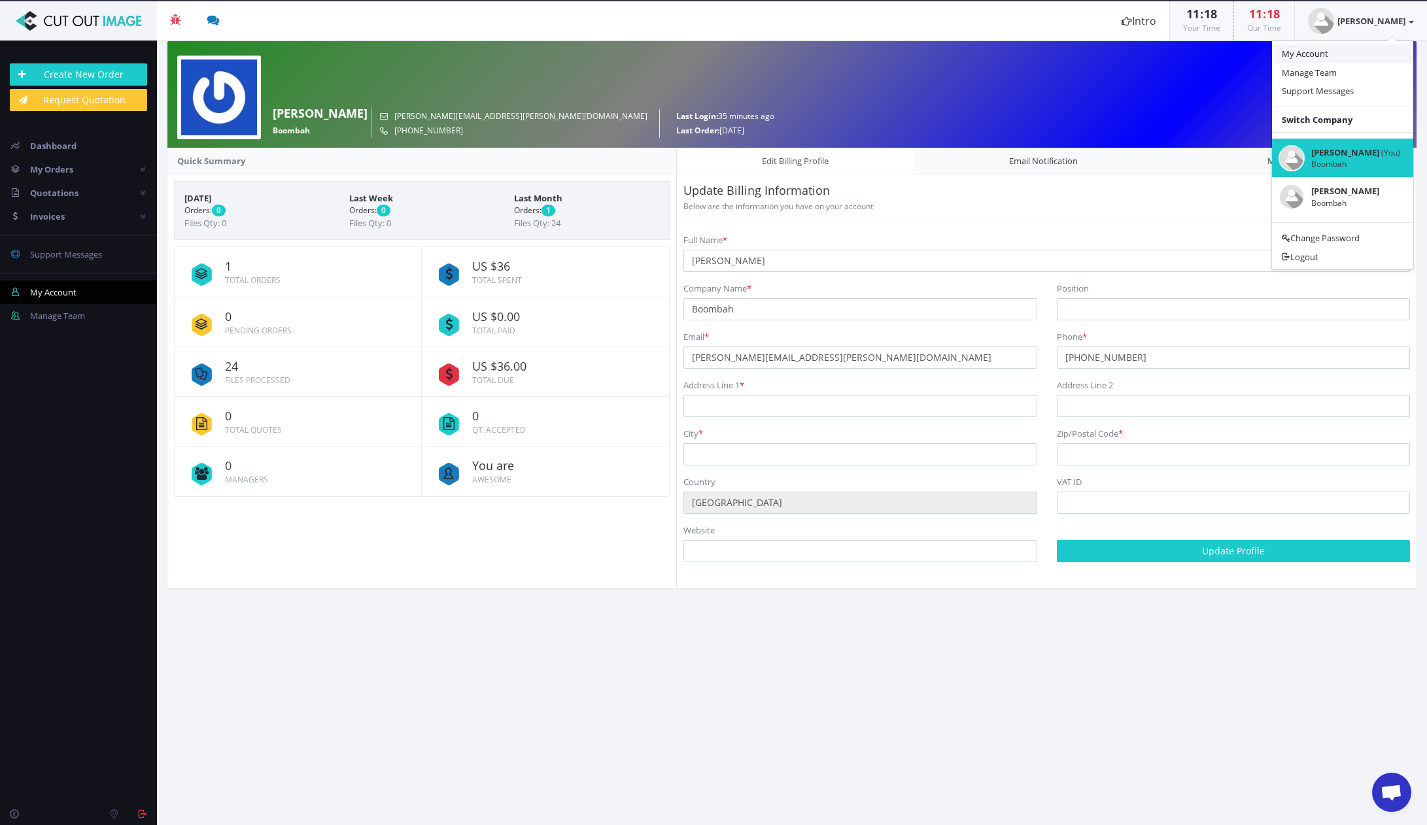
click at [1340, 54] on link "My Account" at bounding box center [1342, 53] width 141 height 19
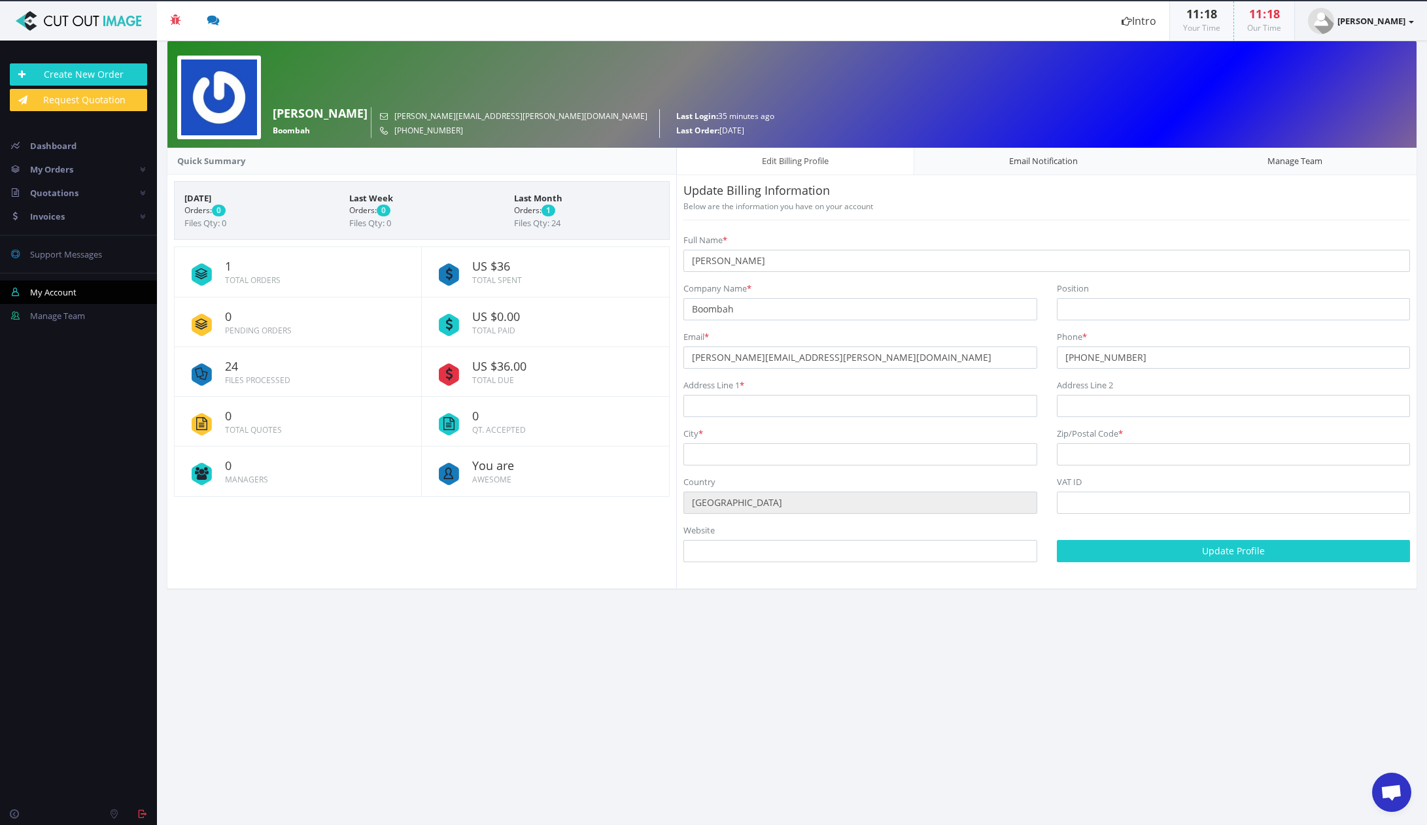
click at [1396, 24] on strong "[PERSON_NAME]" at bounding box center [1372, 21] width 68 height 12
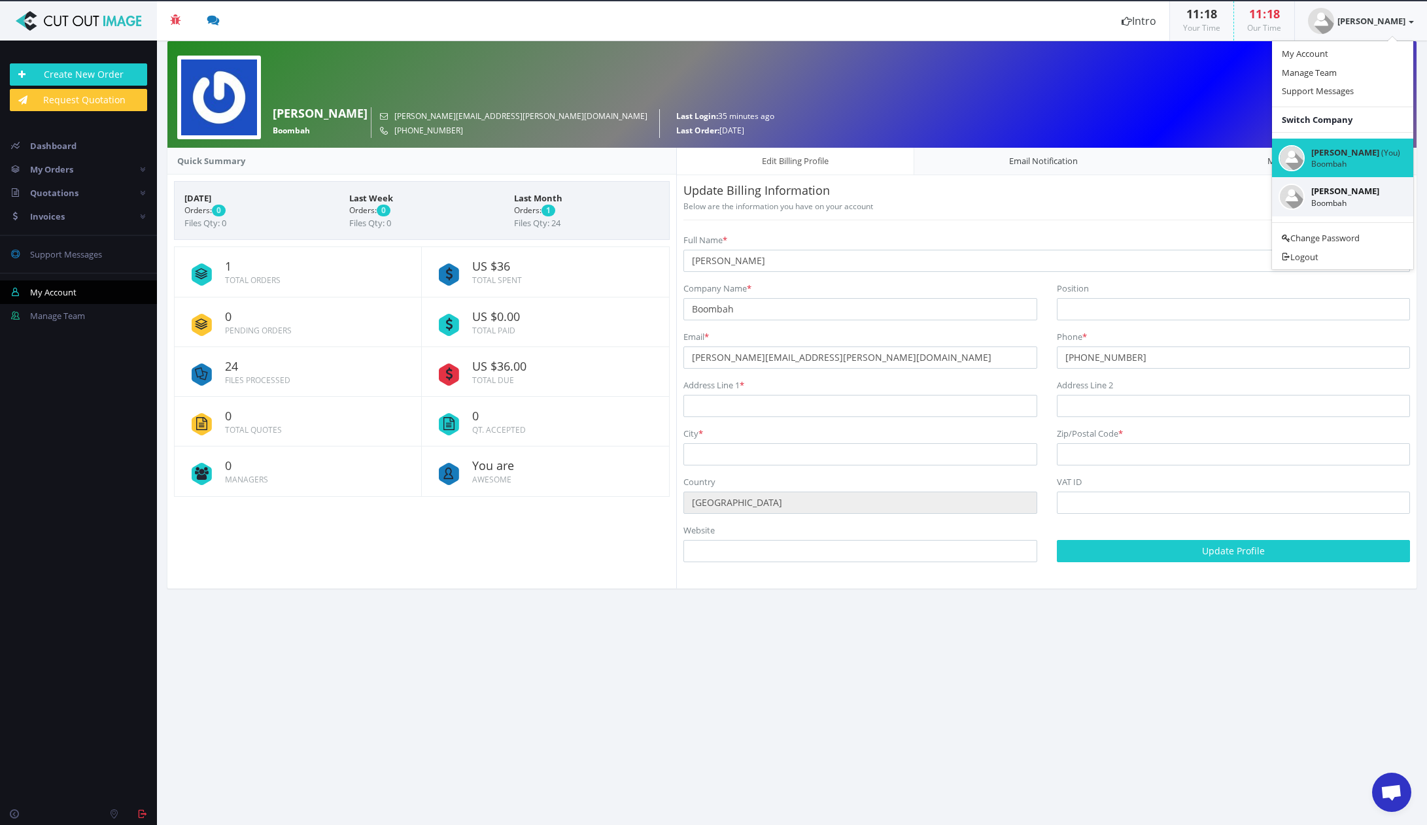
click at [1351, 203] on small "Boombah" at bounding box center [1355, 203] width 89 height 11
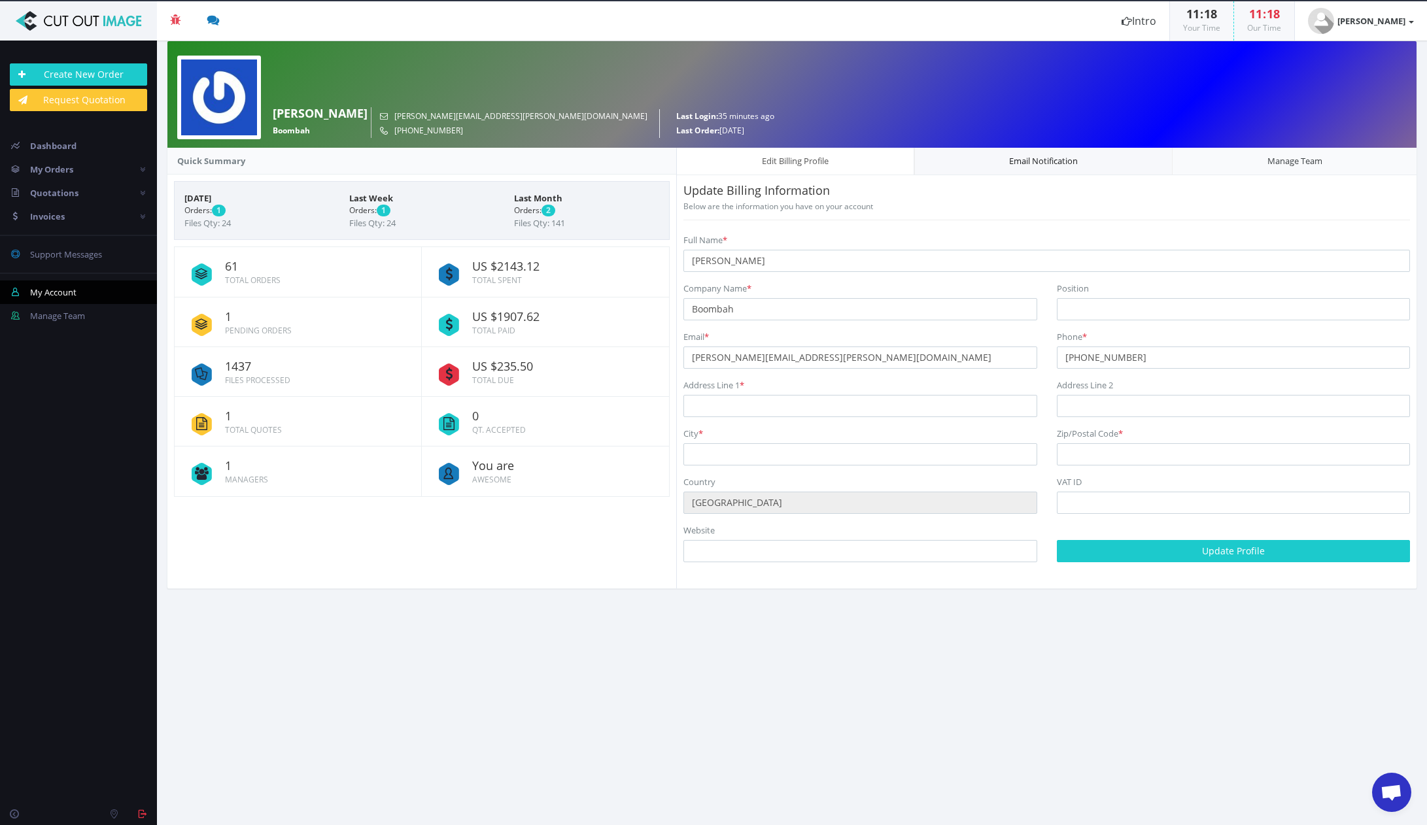
click at [1034, 158] on link "Email Notification" at bounding box center [1043, 161] width 259 height 28
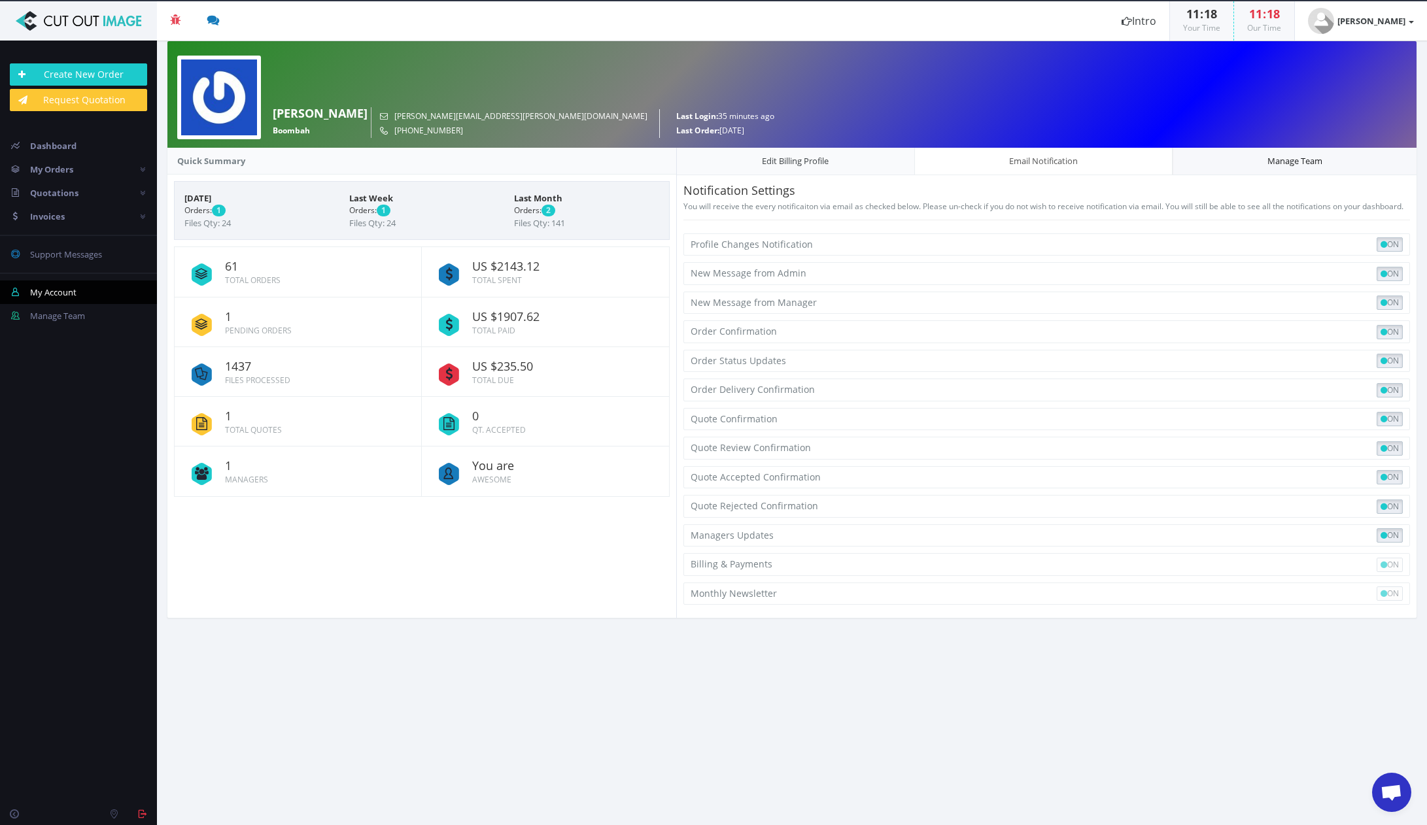
click at [1316, 165] on link "Manage Team" at bounding box center [1295, 161] width 245 height 28
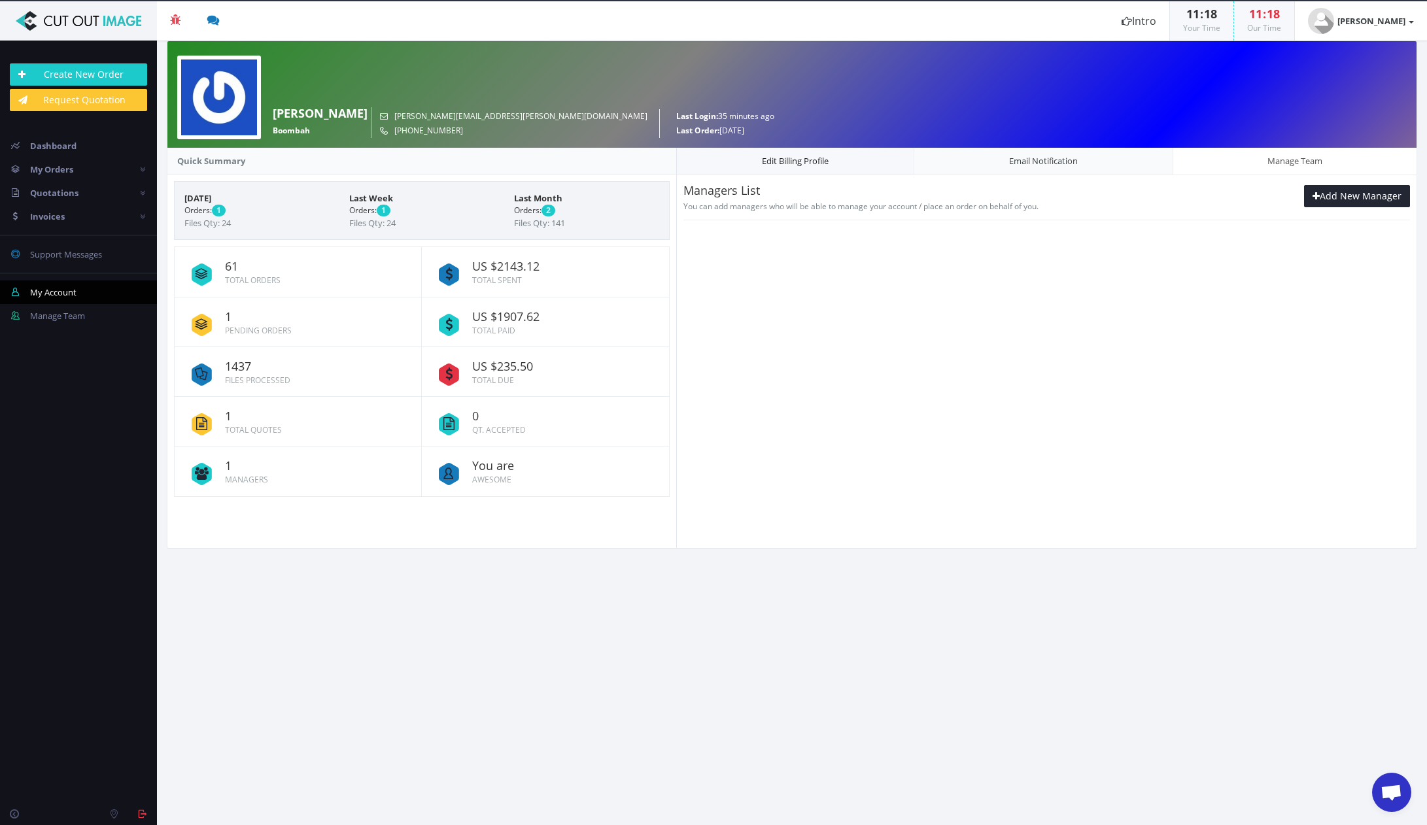
click at [805, 170] on link "Edit Billing Profile" at bounding box center [795, 161] width 238 height 28
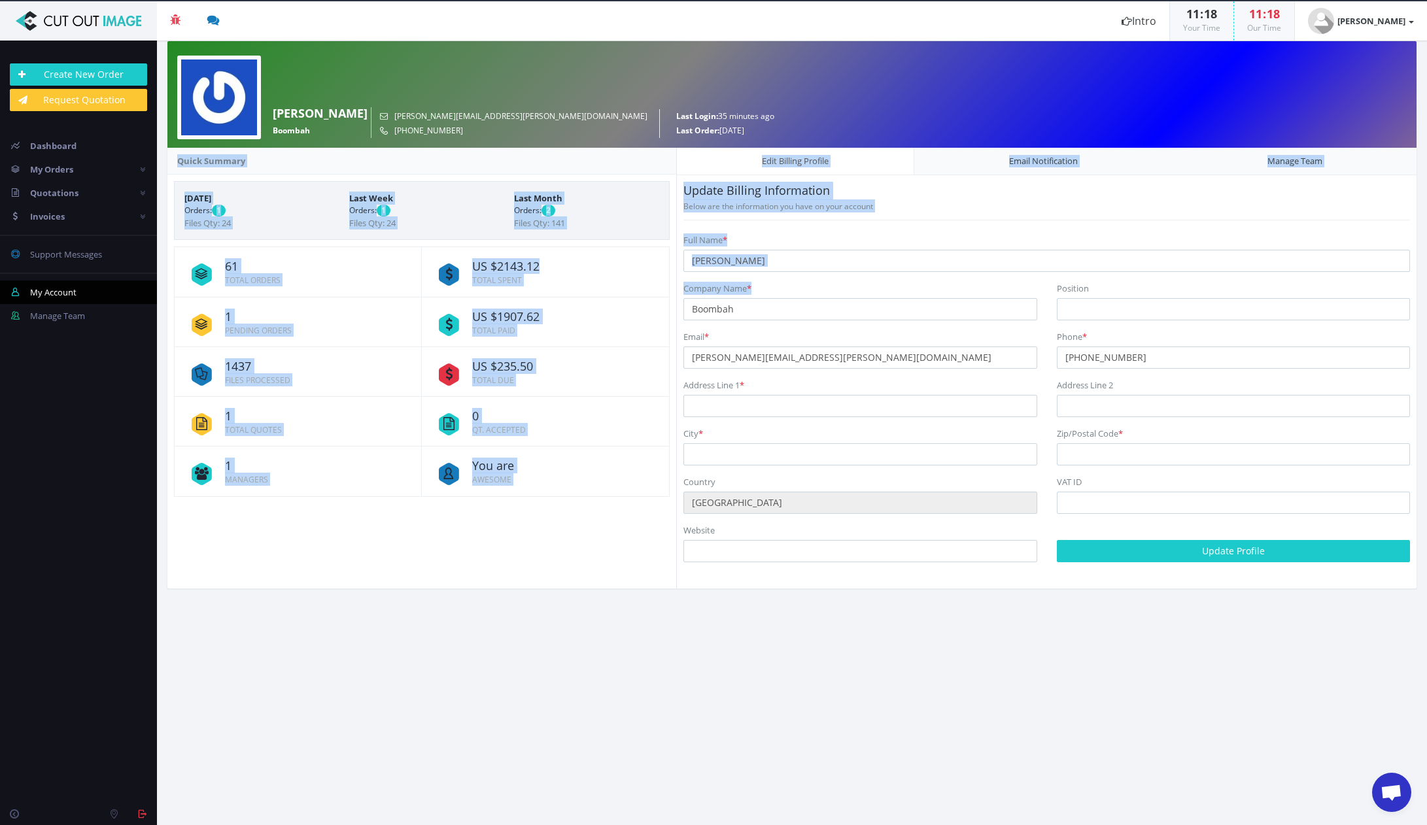
drag, startPoint x: 654, startPoint y: 150, endPoint x: 844, endPoint y: 296, distance: 239.3
click at [844, 296] on div "Quick Summary Today Orders: 1 Files Qty: 24 Last Week Orders: 1 Files Qty: 24 L…" at bounding box center [792, 368] width 1269 height 441
click at [909, 227] on div "Update Billing Information Below are the information you have on your account F…" at bounding box center [1047, 377] width 727 height 391
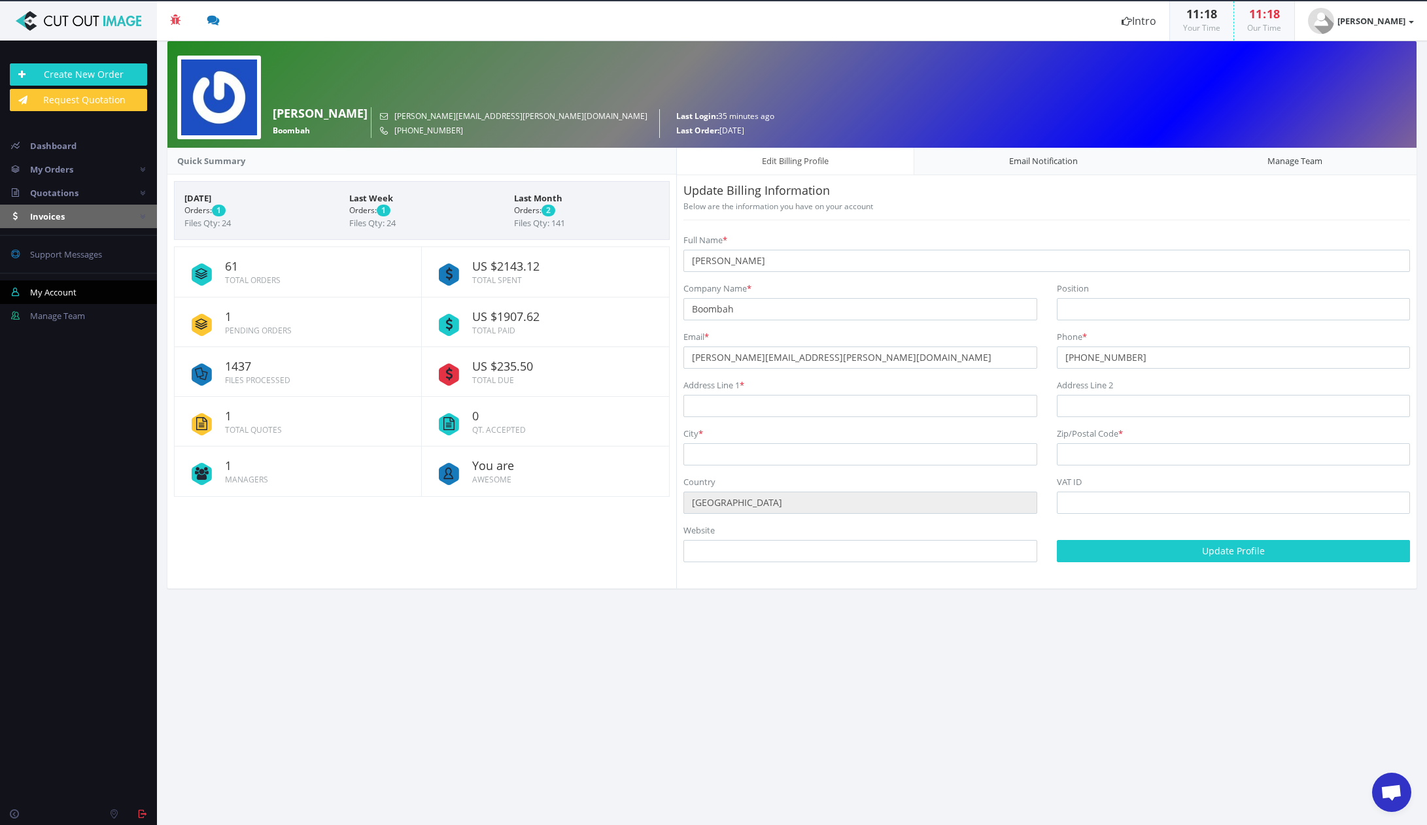
click at [63, 218] on span "Invoices" at bounding box center [47, 217] width 35 height 12
click at [70, 285] on span "Unpaid Invoices" at bounding box center [61, 287] width 62 height 12
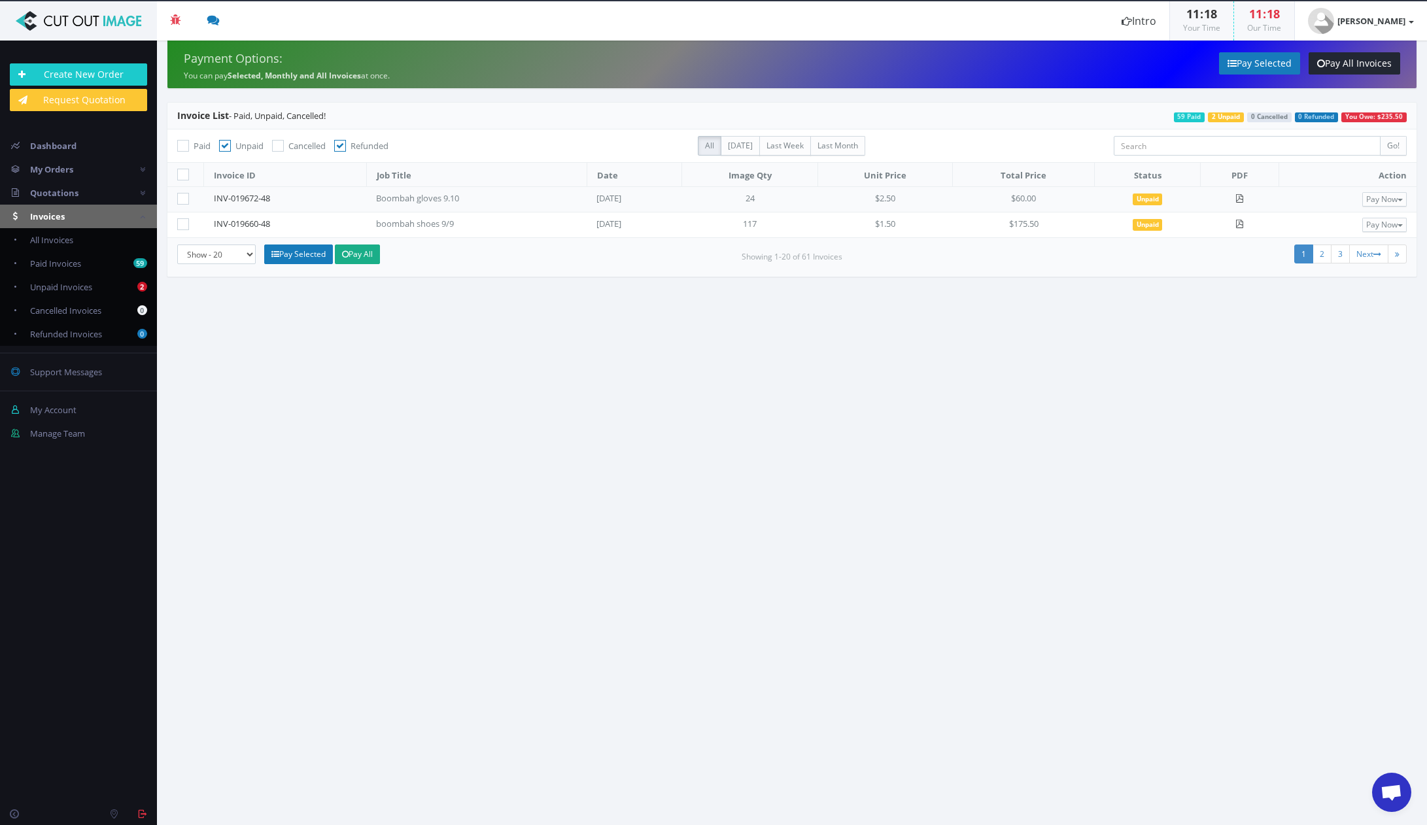
click at [185, 224] on icon at bounding box center [183, 224] width 12 height 12
click at [185, 224] on input"] "checkbox" at bounding box center [185, 224] width 9 height 9
checkbox input"] "true"
click at [1268, 67] on link "Pay Selected" at bounding box center [1259, 63] width 81 height 22
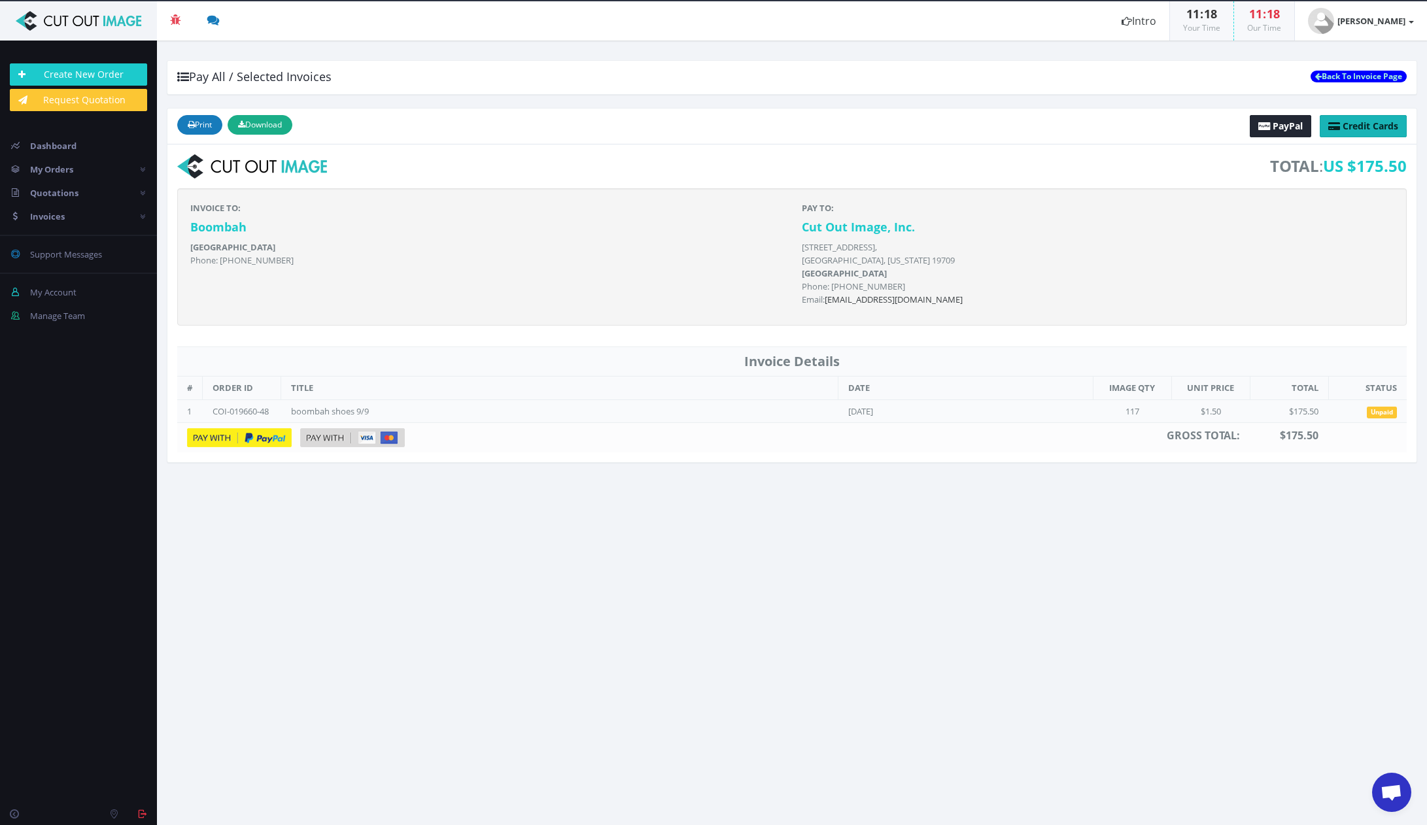
click at [1358, 128] on span "Credit Cards" at bounding box center [1371, 126] width 56 height 12
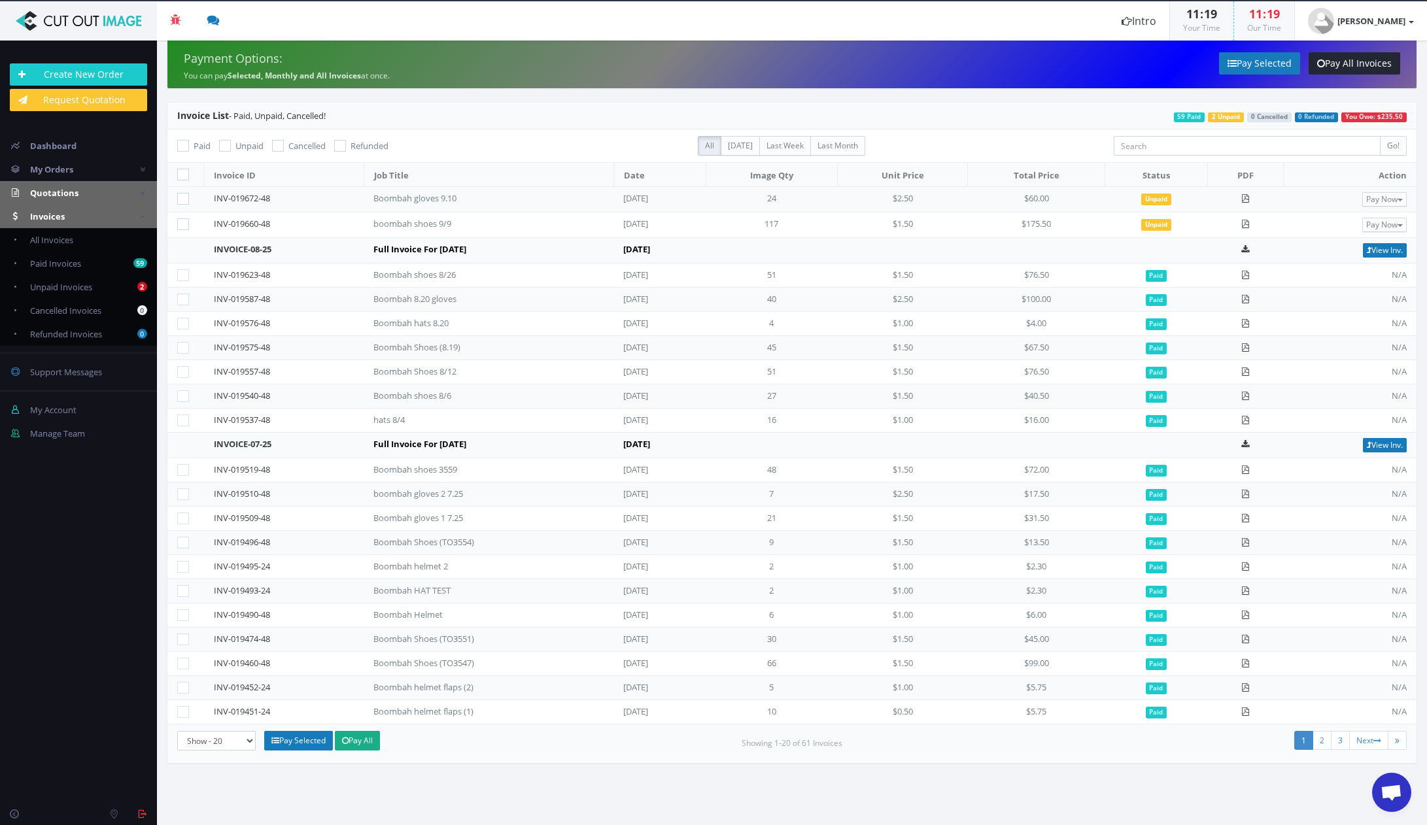
click at [69, 194] on span "Quotations" at bounding box center [54, 193] width 48 height 12
click at [67, 239] on span "Awaiting Review" at bounding box center [61, 240] width 63 height 12
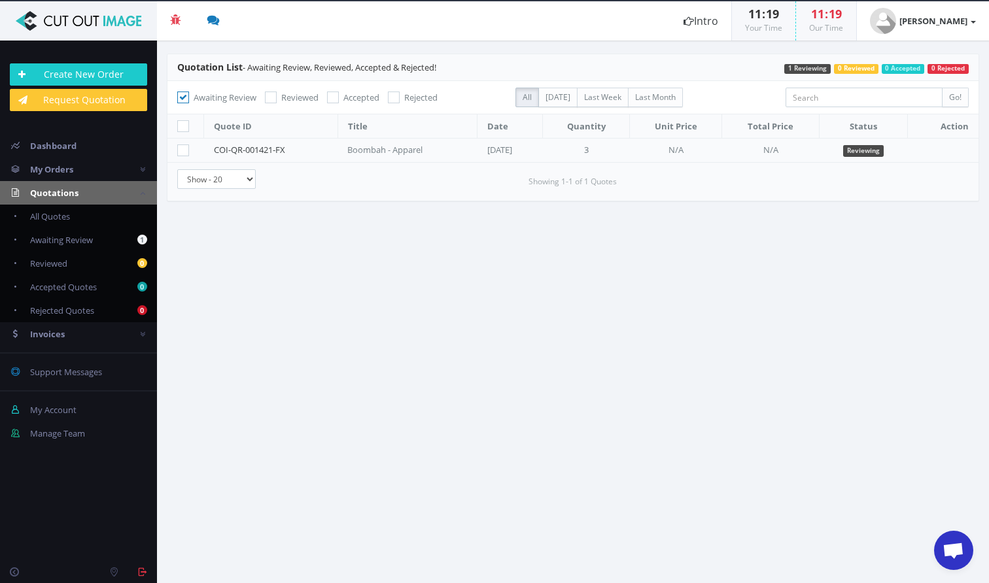
click at [408, 149] on div "Boombah - Apparel" at bounding box center [407, 150] width 120 height 12
click at [239, 150] on link "COI-QR-001421-FX" at bounding box center [249, 150] width 71 height 12
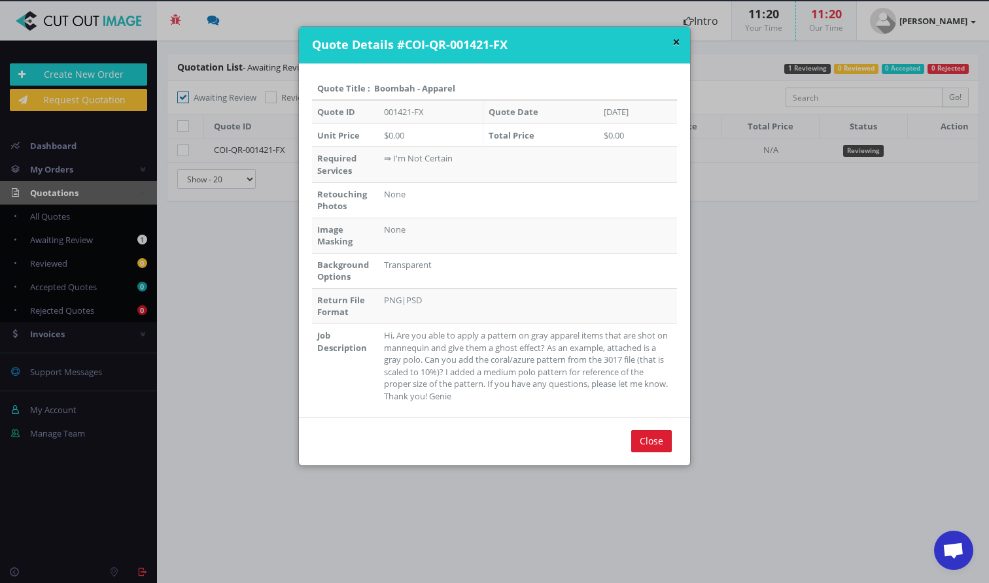
click at [662, 436] on input "Close" at bounding box center [651, 441] width 41 height 22
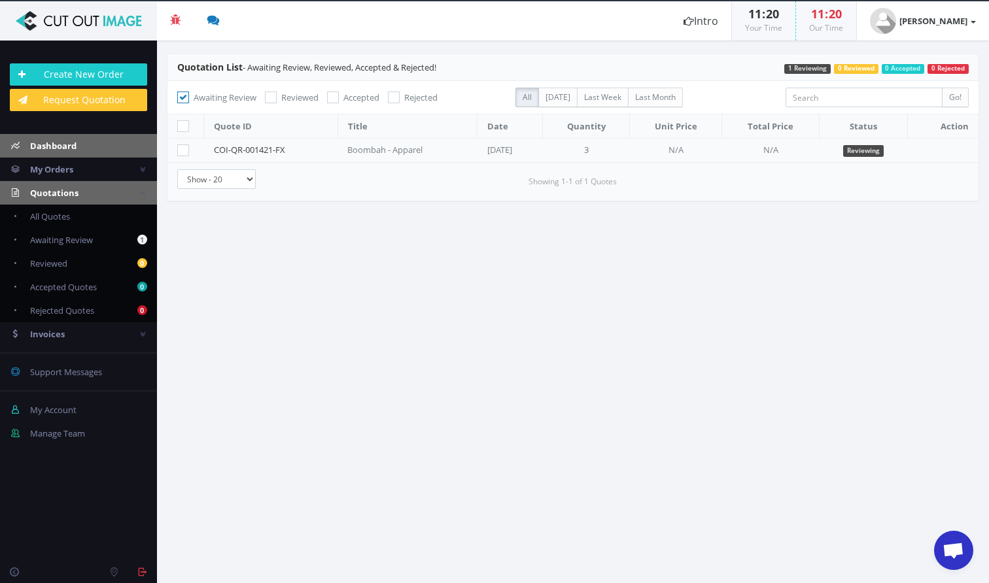
click at [84, 139] on link "Dashboard" at bounding box center [78, 146] width 157 height 24
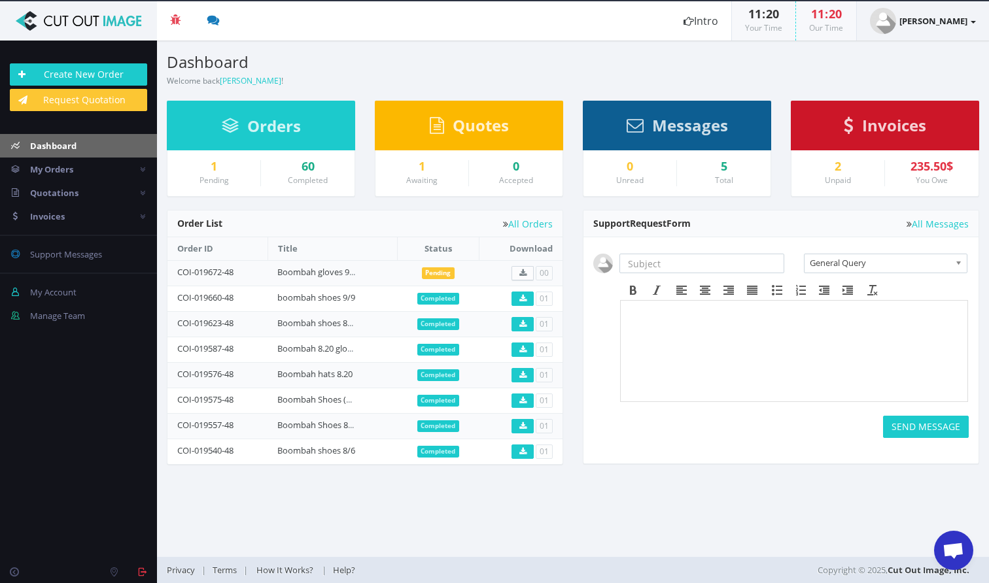
click at [960, 29] on link "[PERSON_NAME]" at bounding box center [923, 20] width 132 height 39
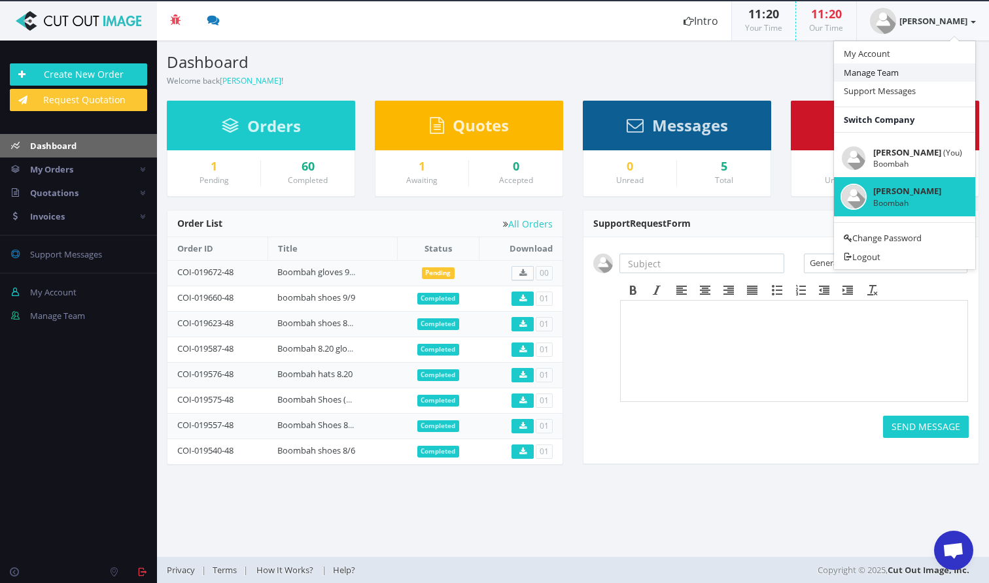
click at [904, 67] on link "Manage Team" at bounding box center [904, 72] width 141 height 19
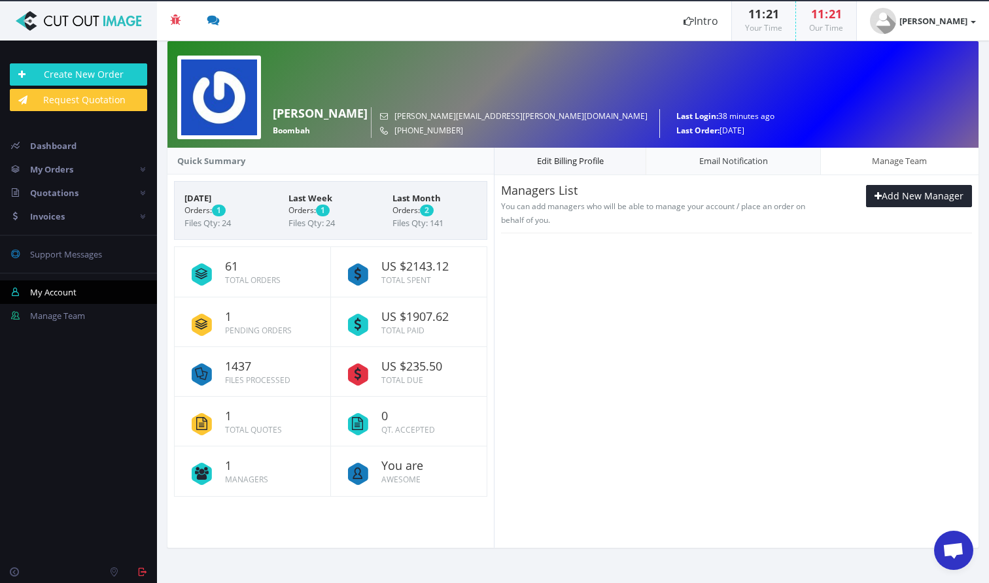
click at [595, 165] on link "Edit Billing Profile" at bounding box center [570, 161] width 152 height 28
